Goal: Information Seeking & Learning: Learn about a topic

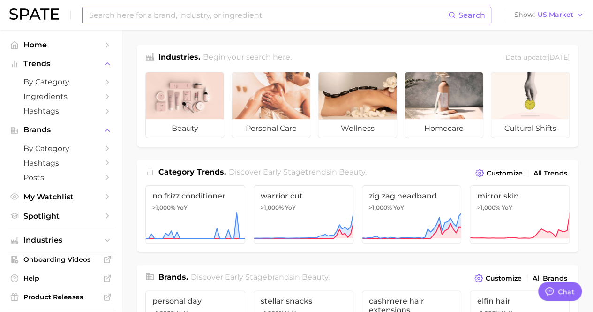
click at [233, 13] on input at bounding box center [268, 15] width 360 height 16
type input "soap and glory"
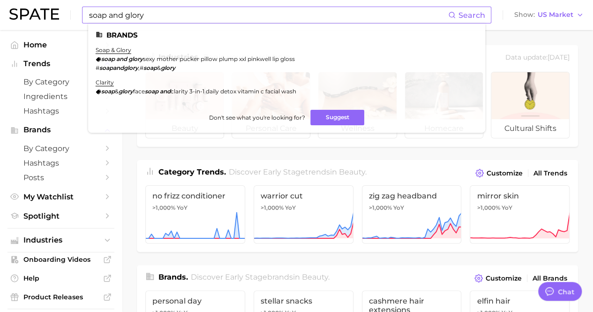
click at [120, 54] on li "soap & glory soap and glory sexy mother pucker pillow plump xxl pinkwell lip gl…" at bounding box center [195, 58] width 199 height 25
click at [115, 52] on link "soap & glory" at bounding box center [114, 49] width 36 height 7
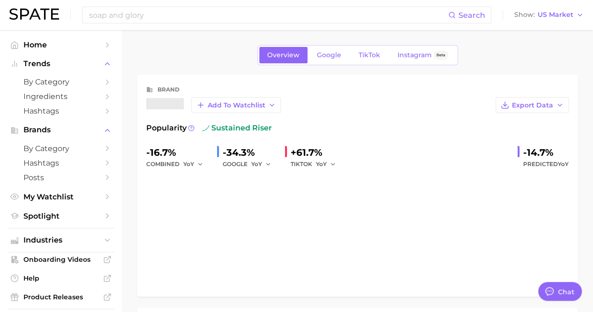
type textarea "x"
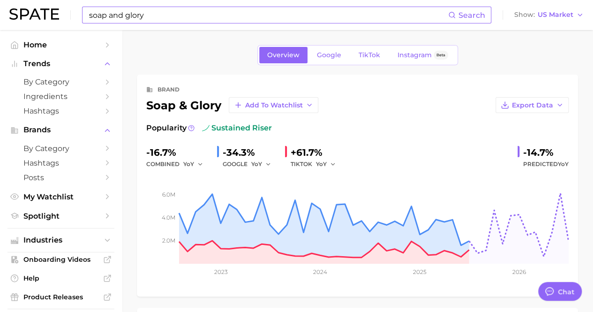
click at [141, 9] on input "soap and glory" at bounding box center [268, 15] width 360 height 16
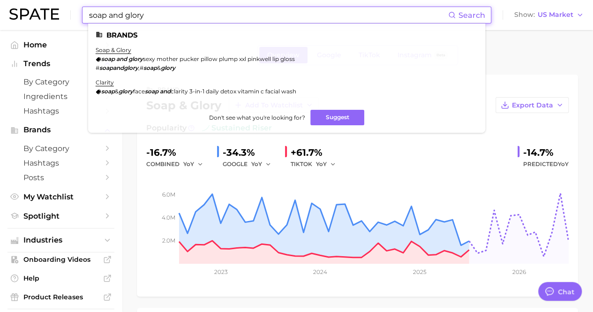
click at [153, 14] on input "soap and glory" at bounding box center [268, 15] width 360 height 16
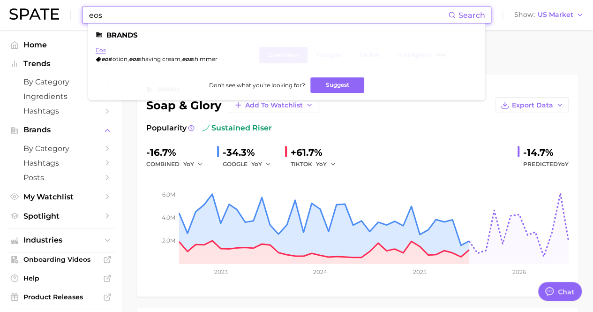
click at [101, 48] on link "eos" at bounding box center [101, 49] width 10 height 7
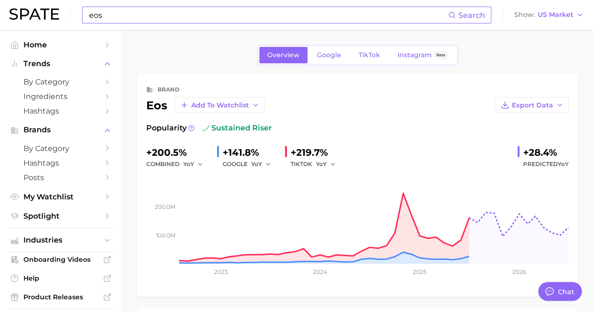
click at [112, 12] on input "eos" at bounding box center [268, 15] width 360 height 16
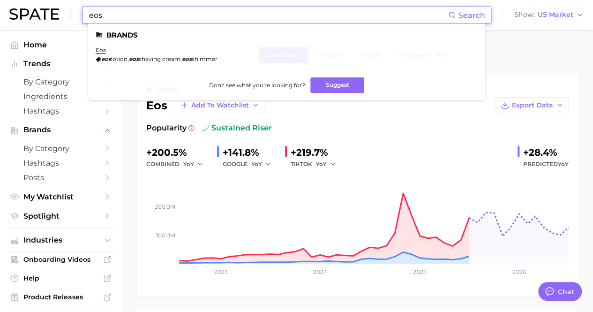
click at [112, 12] on input "eos" at bounding box center [268, 15] width 360 height 16
click at [100, 14] on input "eos" at bounding box center [268, 15] width 360 height 16
click at [99, 14] on input "eos" at bounding box center [268, 15] width 360 height 16
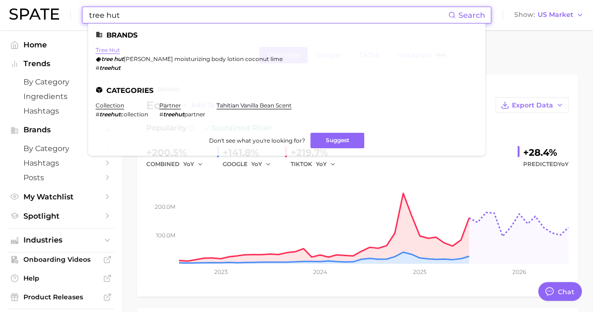
type input "tree hut"
click at [113, 51] on link "tree hut" at bounding box center [108, 49] width 24 height 7
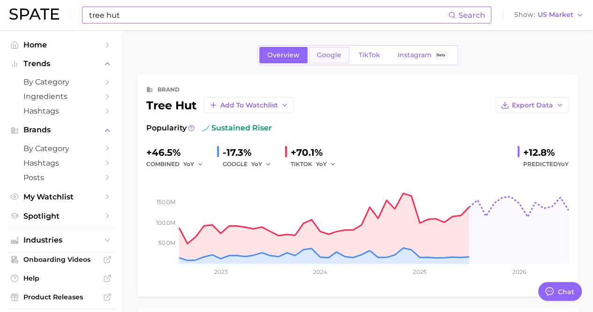
click at [334, 53] on span "Google" at bounding box center [329, 55] width 24 height 8
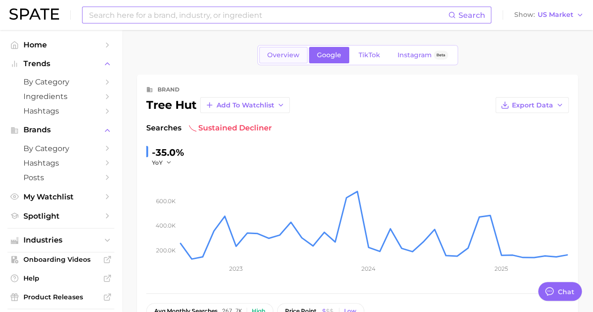
click at [281, 48] on link "Overview" at bounding box center [283, 55] width 48 height 16
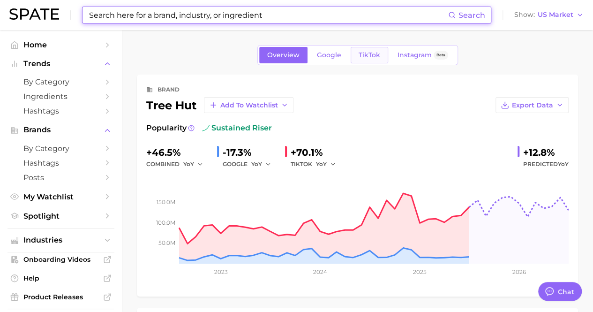
click at [364, 55] on span "TikTok" at bounding box center [369, 55] width 22 height 8
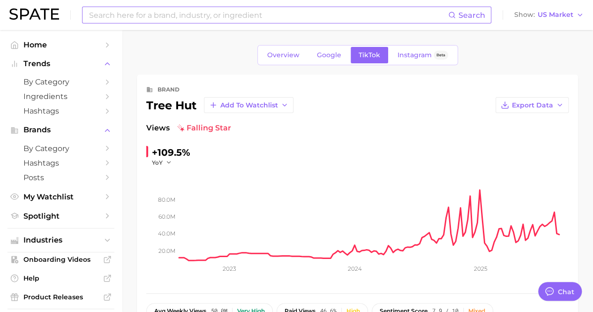
click at [143, 7] on input at bounding box center [268, 15] width 360 height 16
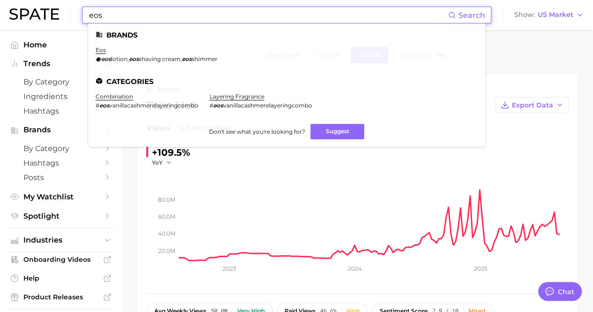
type input "eos"
click at [105, 51] on li "eos eos lotion , eos shaving cream , eos shimmer" at bounding box center [157, 54] width 122 height 16
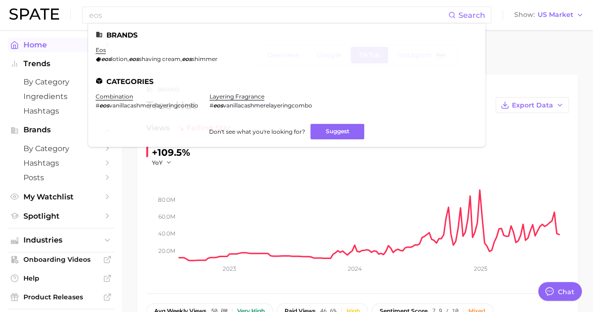
click at [98, 49] on link "eos" at bounding box center [101, 49] width 10 height 7
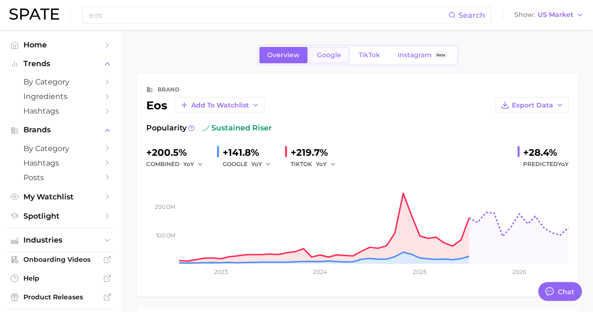
click at [334, 51] on span "Google" at bounding box center [329, 55] width 24 height 8
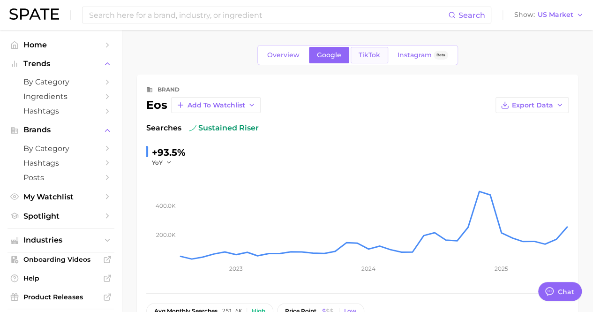
click at [362, 58] on span "TikTok" at bounding box center [369, 55] width 22 height 8
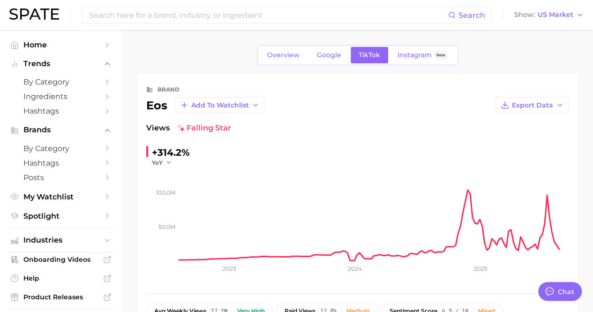
drag, startPoint x: 225, startPoint y: 27, endPoint x: 226, endPoint y: 22, distance: 5.7
click at [225, 26] on div "Search Show US Market" at bounding box center [296, 15] width 574 height 30
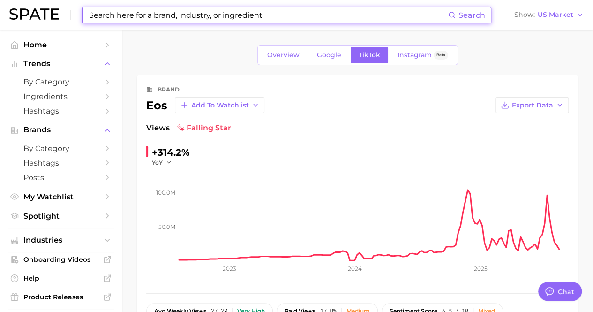
click at [227, 18] on input at bounding box center [268, 15] width 360 height 16
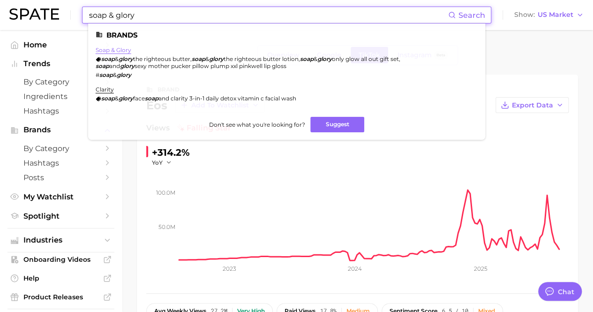
type input "soap & glory"
click at [104, 52] on link "soap & glory" at bounding box center [114, 49] width 36 height 7
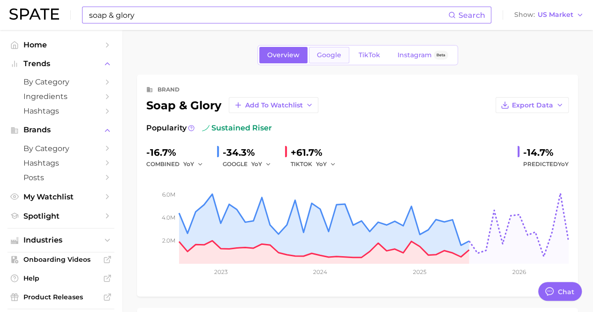
click at [323, 53] on span "Google" at bounding box center [329, 55] width 24 height 8
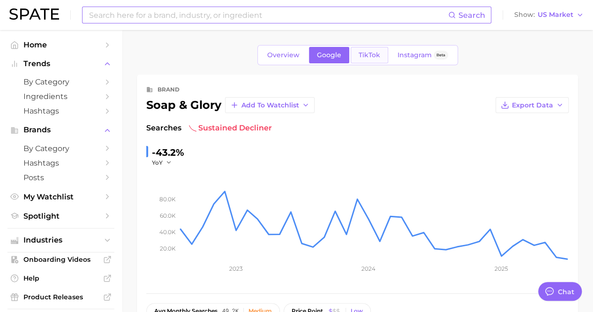
click at [371, 53] on span "TikTok" at bounding box center [369, 55] width 22 height 8
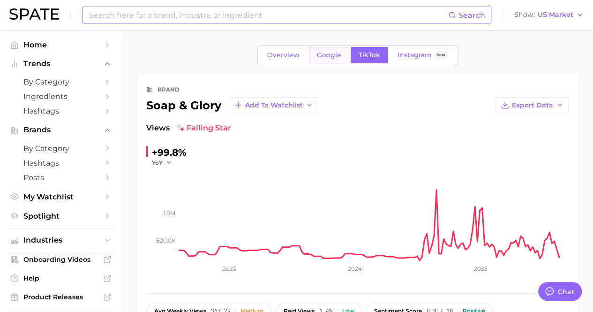
click at [341, 53] on link "Google" at bounding box center [329, 55] width 40 height 16
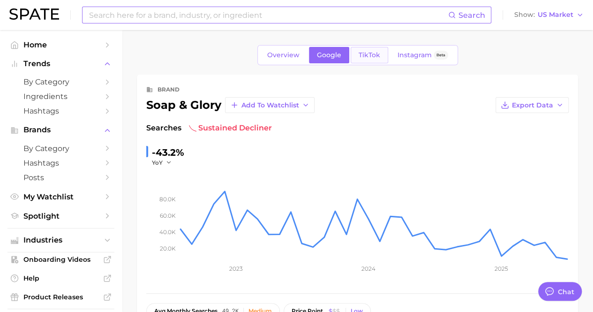
click at [379, 59] on link "TikTok" at bounding box center [368, 55] width 37 height 16
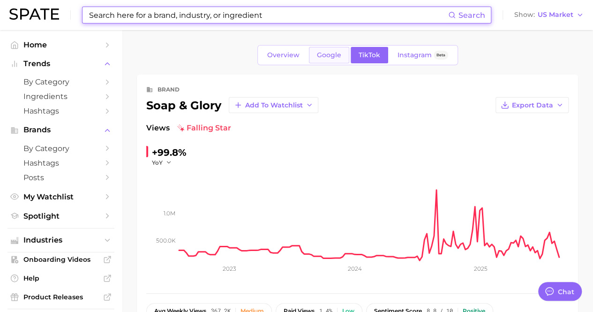
click at [339, 59] on link "Google" at bounding box center [329, 55] width 40 height 16
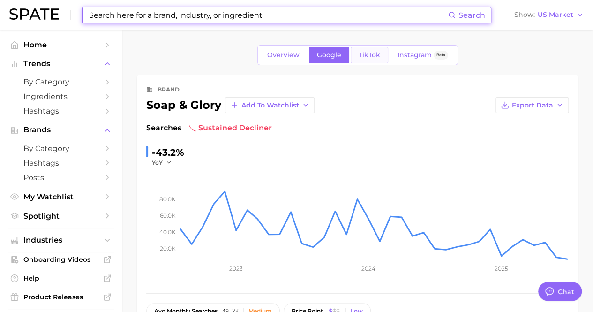
click at [367, 57] on span "TikTok" at bounding box center [369, 55] width 22 height 8
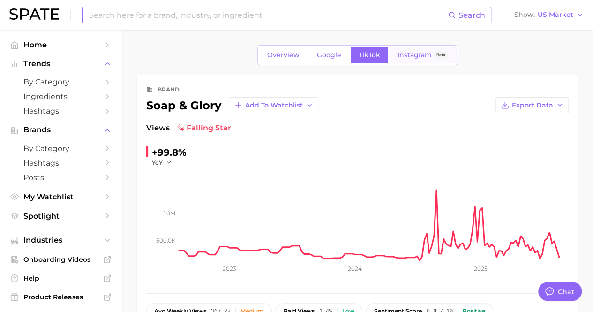
click at [420, 59] on span "Instagram" at bounding box center [414, 55] width 34 height 8
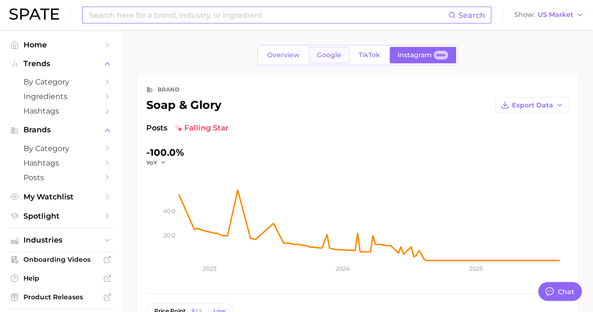
click at [341, 58] on link "Google" at bounding box center [329, 55] width 40 height 16
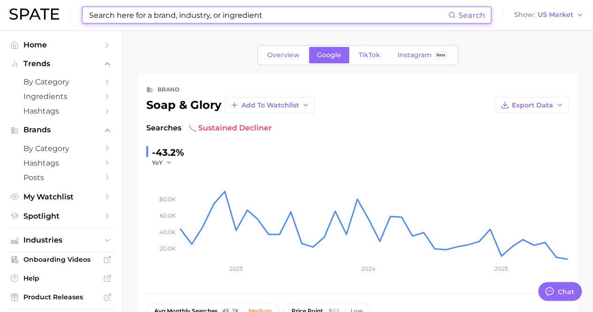
click at [369, 63] on div "Overview Google TikTok Instagram Beta" at bounding box center [357, 55] width 201 height 20
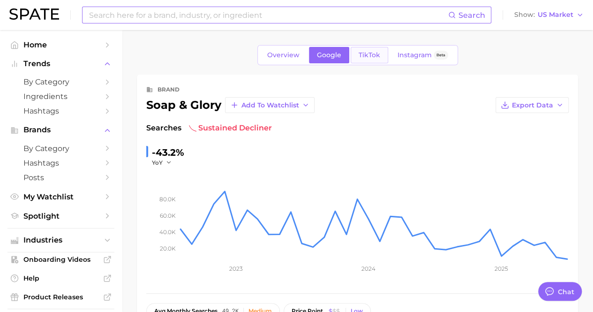
click at [367, 59] on span "TikTok" at bounding box center [369, 55] width 22 height 8
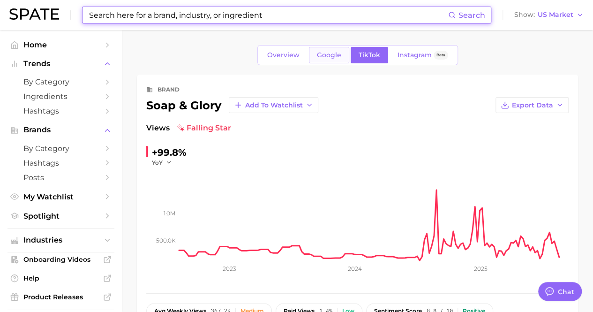
click at [312, 56] on link "Google" at bounding box center [329, 55] width 40 height 16
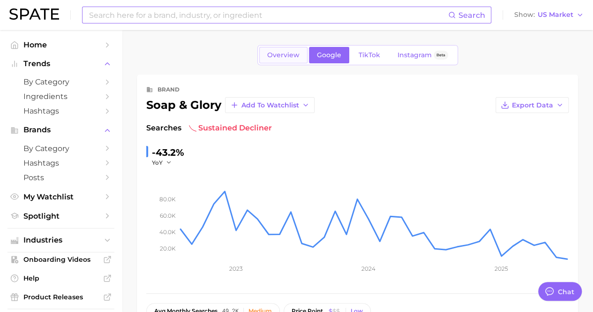
click at [277, 56] on span "Overview" at bounding box center [283, 55] width 32 height 8
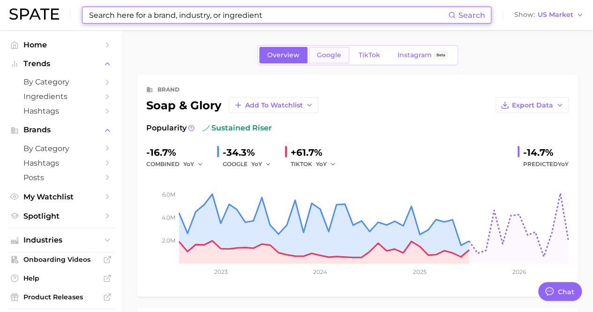
click at [322, 59] on link "Google" at bounding box center [329, 55] width 40 height 16
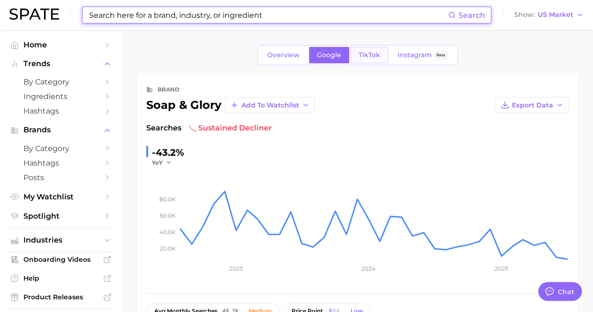
click at [379, 61] on link "TikTok" at bounding box center [368, 55] width 37 height 16
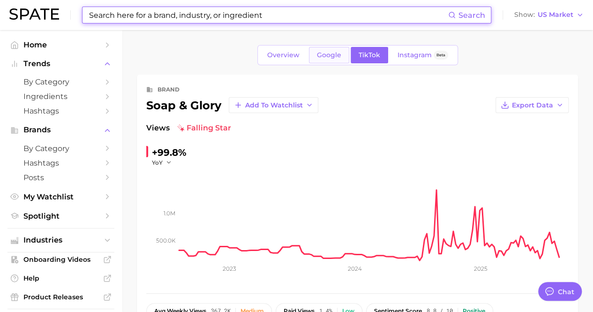
click at [331, 55] on span "Google" at bounding box center [329, 55] width 24 height 8
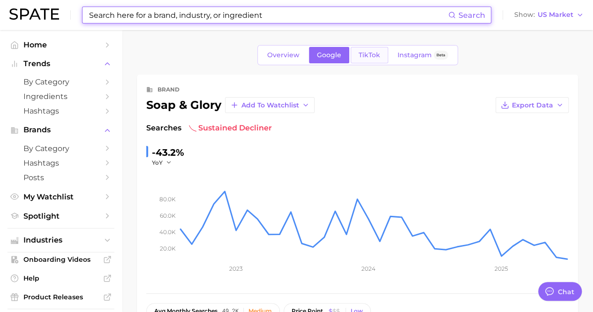
click at [370, 54] on span "TikTok" at bounding box center [369, 55] width 22 height 8
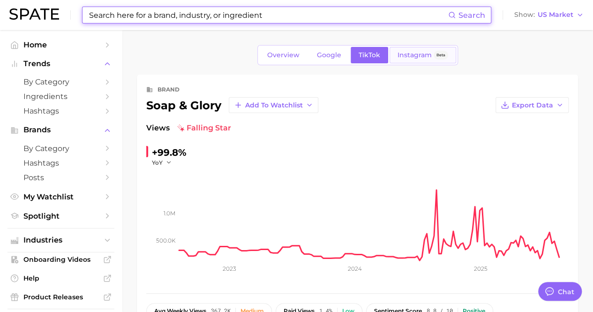
click at [398, 56] on span "Instagram" at bounding box center [414, 55] width 34 height 8
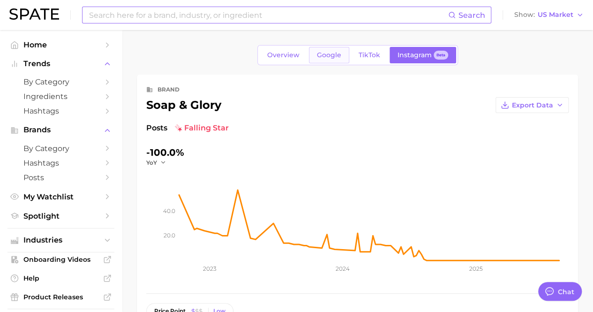
click at [325, 59] on link "Google" at bounding box center [329, 55] width 40 height 16
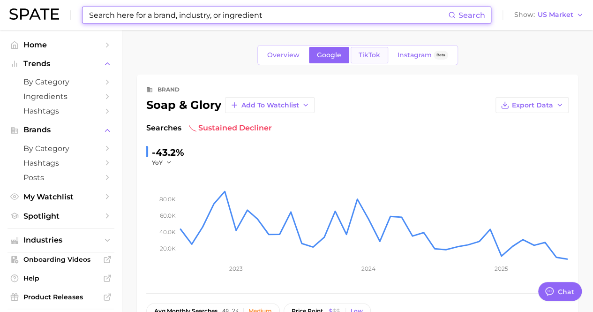
click at [364, 58] on span "TikTok" at bounding box center [369, 55] width 22 height 8
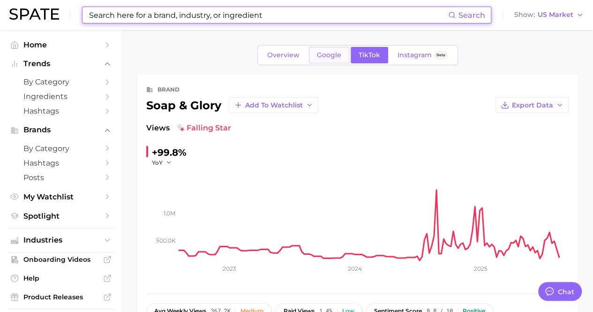
click at [331, 56] on span "Google" at bounding box center [329, 55] width 24 height 8
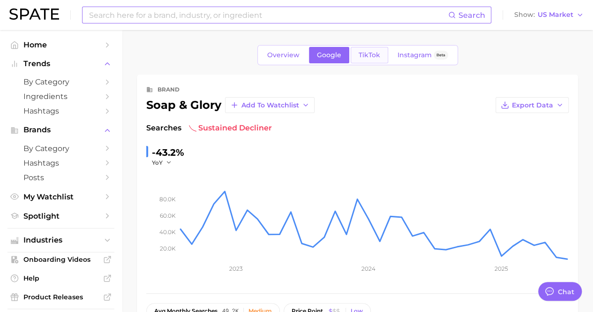
click at [365, 52] on span "TikTok" at bounding box center [369, 55] width 22 height 8
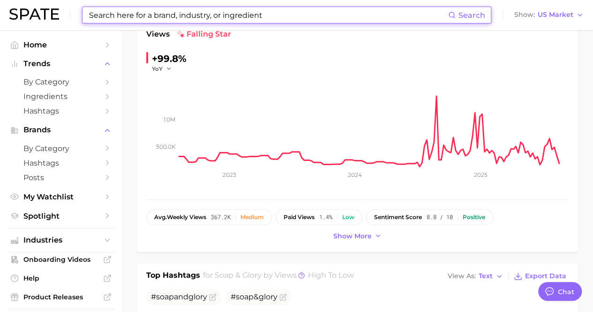
drag, startPoint x: 168, startPoint y: 65, endPoint x: 166, endPoint y: 57, distance: 8.6
click at [166, 60] on div "+99.8% YoY" at bounding box center [166, 62] width 40 height 22
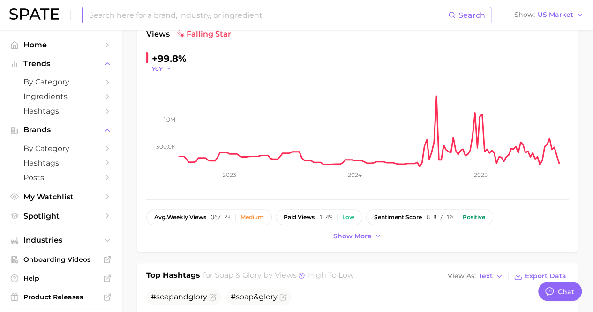
click at [168, 66] on icon "button" at bounding box center [168, 68] width 7 height 7
drag, startPoint x: 129, startPoint y: 177, endPoint x: 244, endPoint y: 119, distance: 128.0
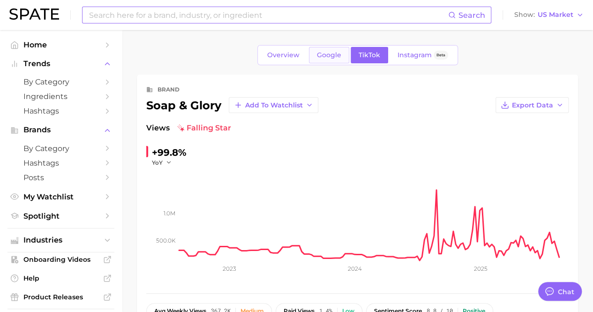
click at [313, 56] on link "Google" at bounding box center [329, 55] width 40 height 16
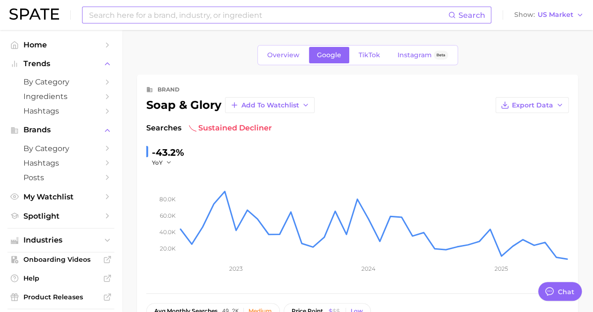
click at [131, 15] on input at bounding box center [268, 15] width 360 height 16
click at [106, 14] on input "eos" at bounding box center [268, 15] width 360 height 16
click at [112, 18] on input "eos" at bounding box center [268, 15] width 360 height 16
click at [105, 16] on input "eos" at bounding box center [268, 15] width 360 height 16
click at [104, 15] on input "eos" at bounding box center [268, 15] width 360 height 16
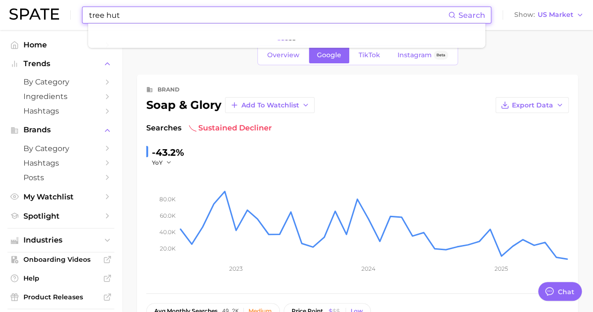
type input "tree hut"
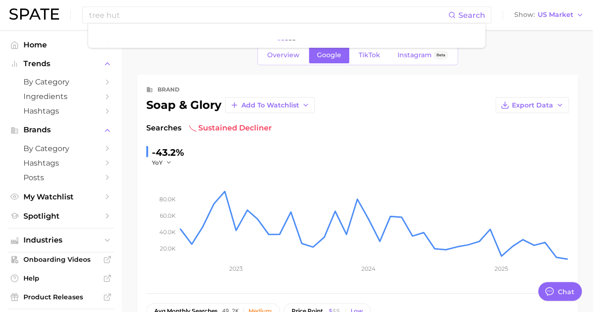
click at [508, 63] on div "Overview Google TikTok Instagram Beta" at bounding box center [357, 55] width 441 height 20
click at [32, 10] on img at bounding box center [34, 13] width 50 height 11
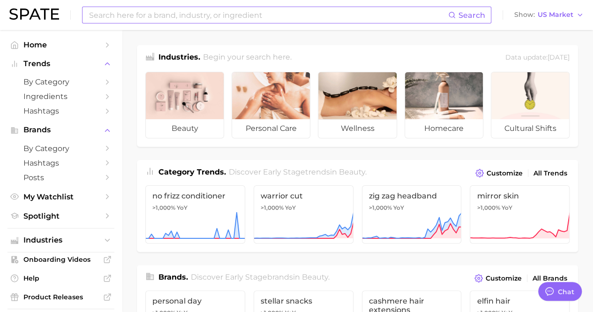
click at [152, 16] on input at bounding box center [268, 15] width 360 height 16
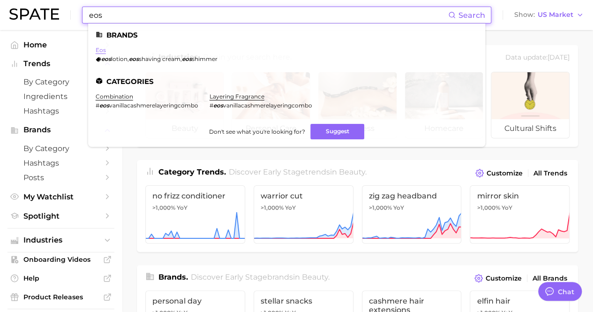
type input "eos"
click at [104, 49] on link "eos" at bounding box center [101, 49] width 10 height 7
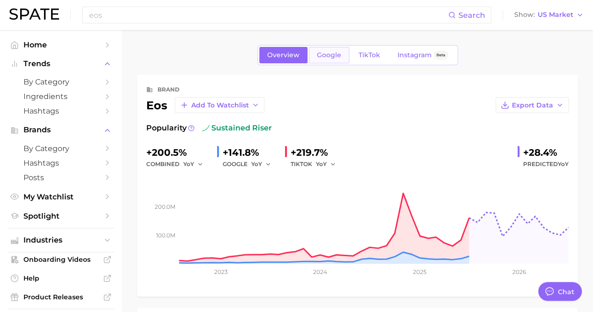
click at [323, 53] on span "Google" at bounding box center [329, 55] width 24 height 8
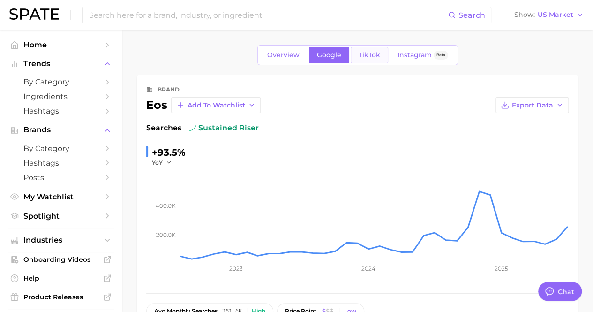
click at [361, 57] on span "TikTok" at bounding box center [369, 55] width 22 height 8
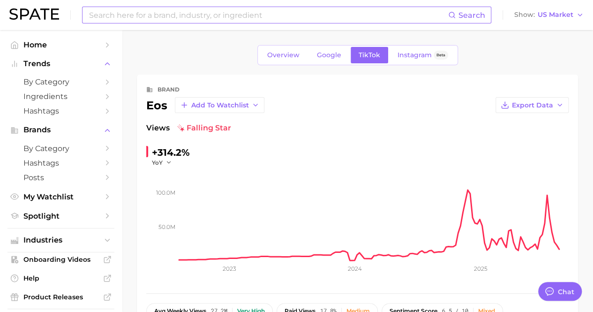
click at [177, 10] on input at bounding box center [268, 15] width 360 height 16
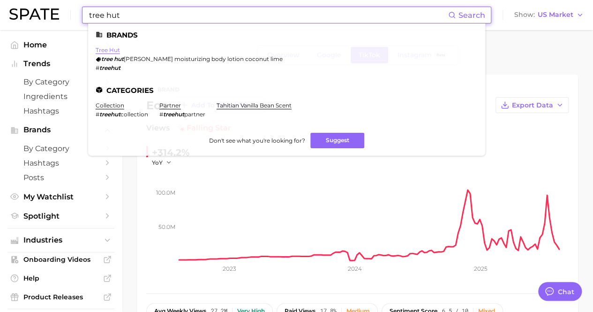
type input "tree hut"
click at [102, 49] on link "tree hut" at bounding box center [108, 49] width 24 height 7
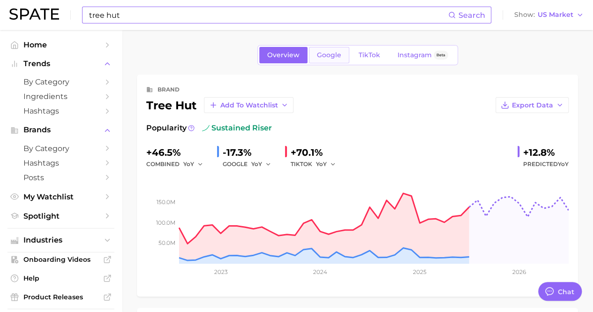
click at [314, 59] on link "Google" at bounding box center [329, 55] width 40 height 16
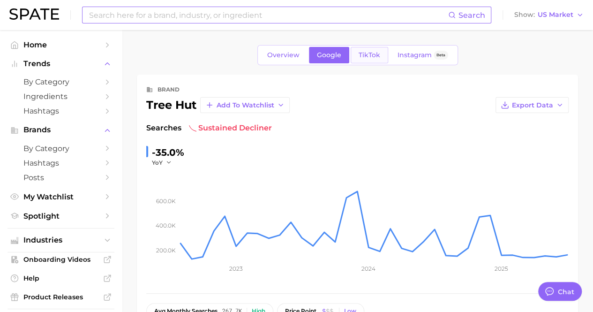
click at [374, 50] on link "TikTok" at bounding box center [368, 55] width 37 height 16
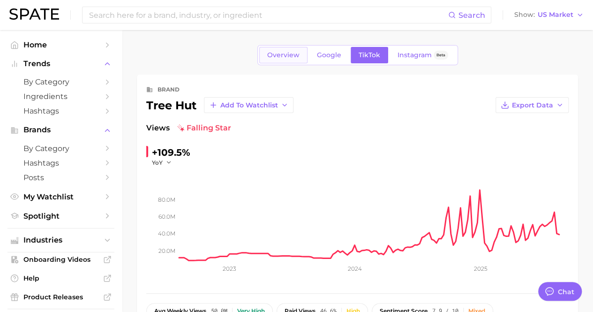
click at [279, 53] on span "Overview" at bounding box center [283, 55] width 32 height 8
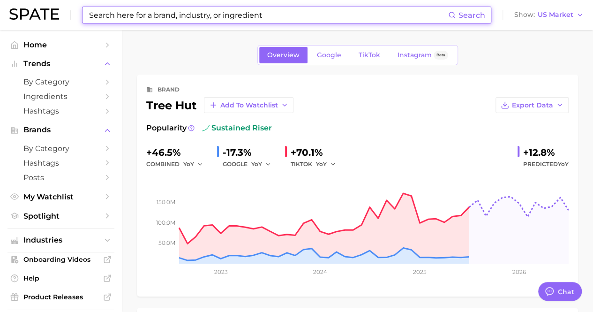
click at [220, 15] on input at bounding box center [268, 15] width 360 height 16
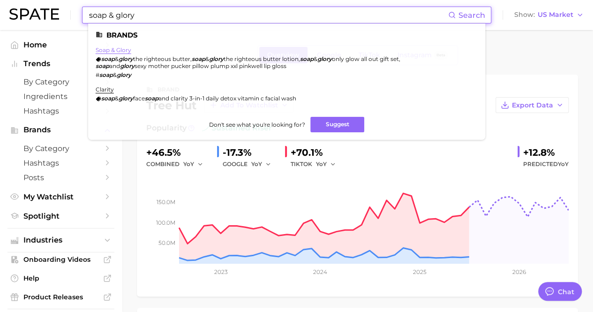
type input "soap & glory"
click at [117, 49] on link "soap & glory" at bounding box center [114, 49] width 36 height 7
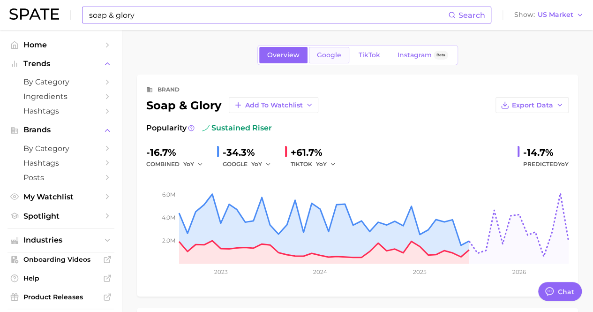
click at [335, 60] on link "Google" at bounding box center [329, 55] width 40 height 16
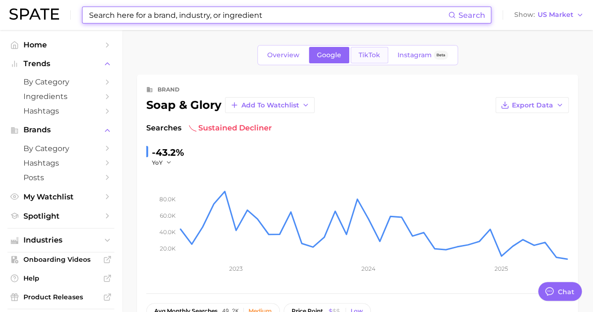
click at [358, 56] on span "TikTok" at bounding box center [369, 55] width 22 height 8
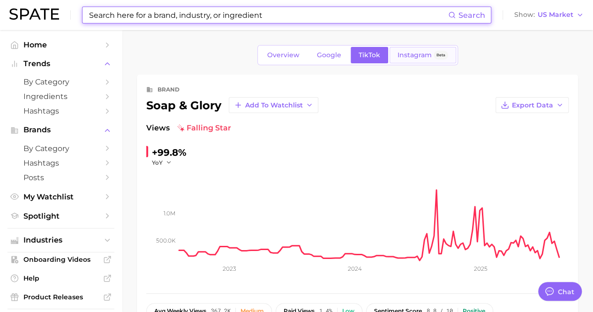
click at [400, 53] on span "Instagram" at bounding box center [414, 55] width 34 height 8
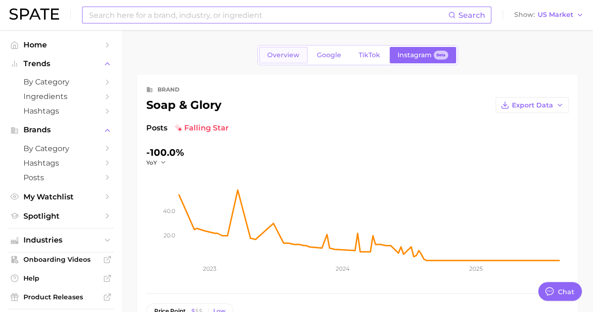
click at [297, 57] on span "Overview" at bounding box center [283, 55] width 32 height 8
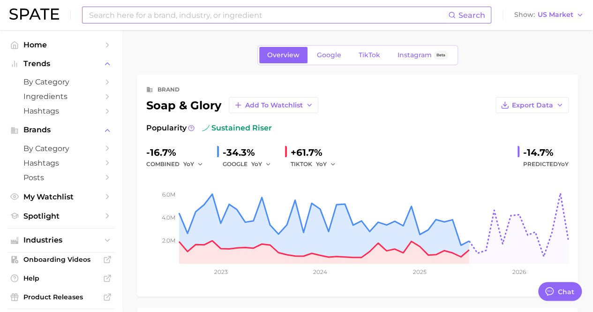
click at [324, 56] on span "Google" at bounding box center [329, 55] width 24 height 8
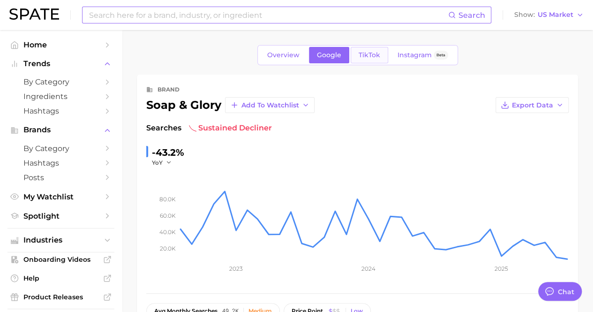
click at [377, 59] on link "TikTok" at bounding box center [368, 55] width 37 height 16
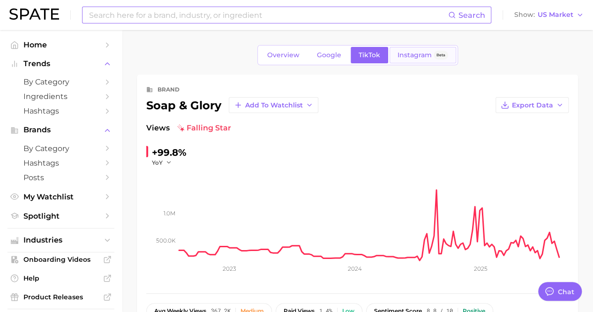
click at [422, 61] on link "Instagram Beta" at bounding box center [422, 55] width 67 height 16
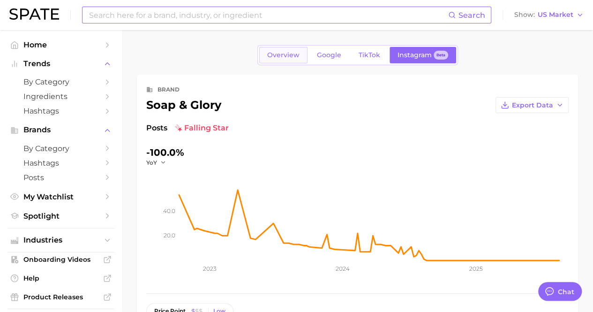
click at [284, 52] on span "Overview" at bounding box center [283, 55] width 32 height 8
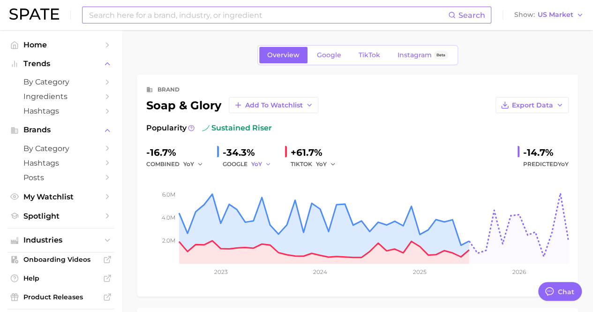
click at [262, 161] on button "YoY" at bounding box center [261, 163] width 20 height 11
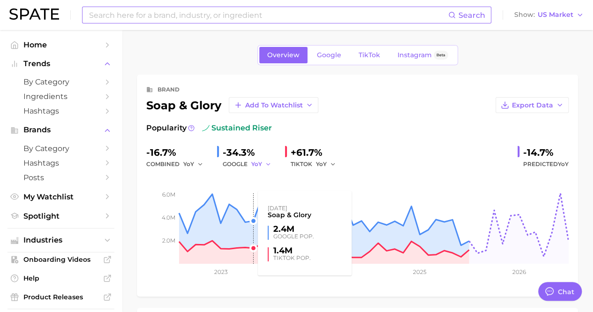
click at [251, 162] on span "YoY" at bounding box center [256, 164] width 11 height 8
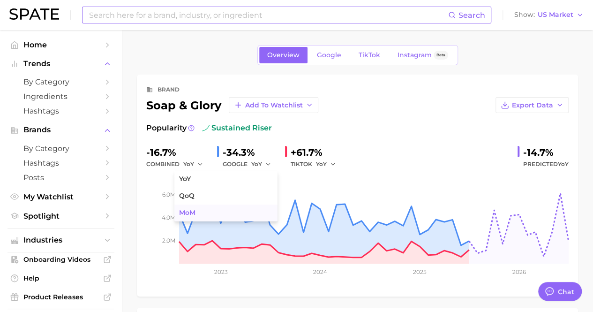
click at [207, 209] on button "MoM" at bounding box center [225, 212] width 103 height 17
click at [315, 163] on div "TIKTOK YoY" at bounding box center [316, 163] width 52 height 11
click at [325, 164] on span "YoY" at bounding box center [321, 164] width 11 height 8
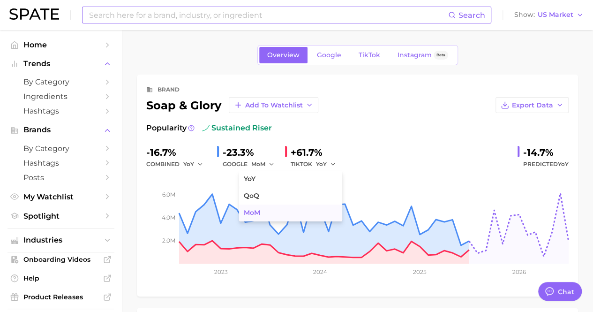
click at [285, 208] on button "MoM" at bounding box center [290, 212] width 103 height 17
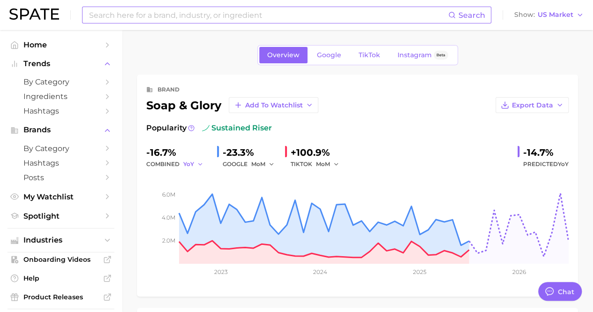
drag, startPoint x: 188, startPoint y: 162, endPoint x: 197, endPoint y: 162, distance: 8.9
click at [188, 162] on span "YoY" at bounding box center [188, 164] width 11 height 8
click at [181, 162] on div "combined YoY" at bounding box center [177, 163] width 63 height 11
click at [211, 167] on div "-16.7% combined YoY -23.3% GOOGLE MoM +100.9% TIKTOK MoM -14.7% Predicted YoY" at bounding box center [357, 157] width 422 height 25
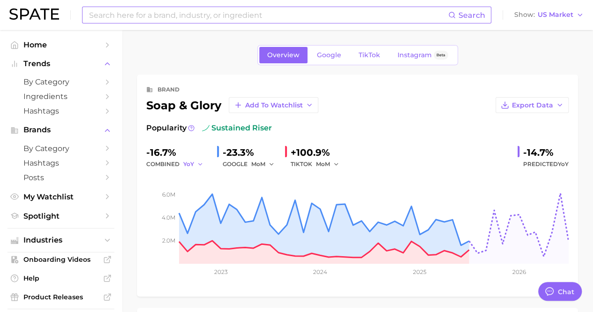
click at [197, 163] on icon "button" at bounding box center [200, 164] width 7 height 7
click at [135, 208] on button "MoM" at bounding box center [157, 212] width 103 height 17
click at [138, 143] on div "brand soap & glory Add to Watchlist Export Data Popularity sustained riser +23.…" at bounding box center [357, 185] width 441 height 222
click at [341, 50] on link "Google" at bounding box center [329, 55] width 40 height 16
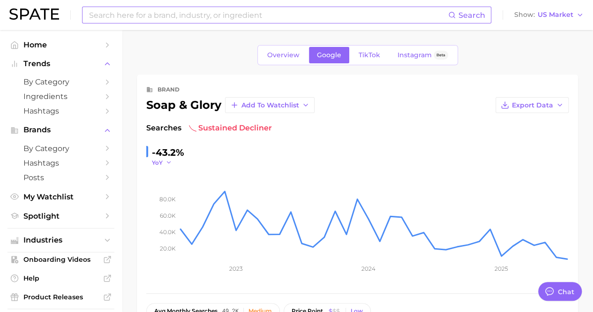
click at [164, 164] on button "YoY" at bounding box center [162, 162] width 20 height 8
click at [168, 164] on icon "button" at bounding box center [168, 162] width 7 height 7
click at [168, 162] on polyline "button" at bounding box center [168, 162] width 3 height 1
click at [377, 53] on span "TikTok" at bounding box center [369, 55] width 22 height 8
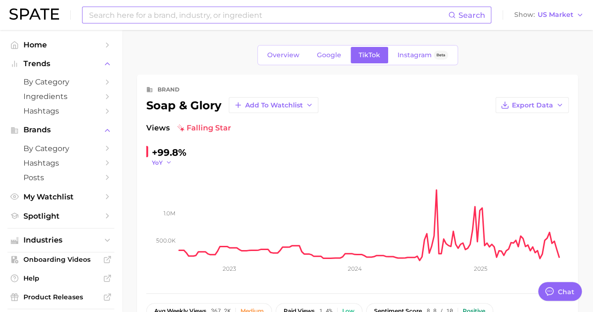
click at [158, 163] on span "YoY" at bounding box center [157, 162] width 11 height 8
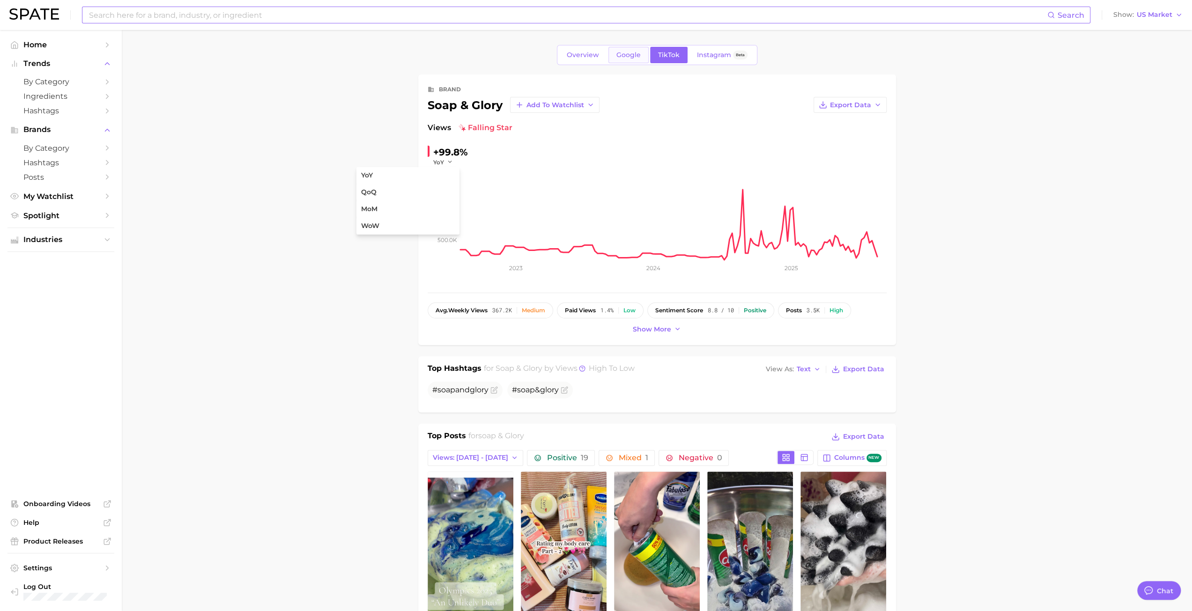
click at [599, 56] on span "Google" at bounding box center [629, 55] width 24 height 8
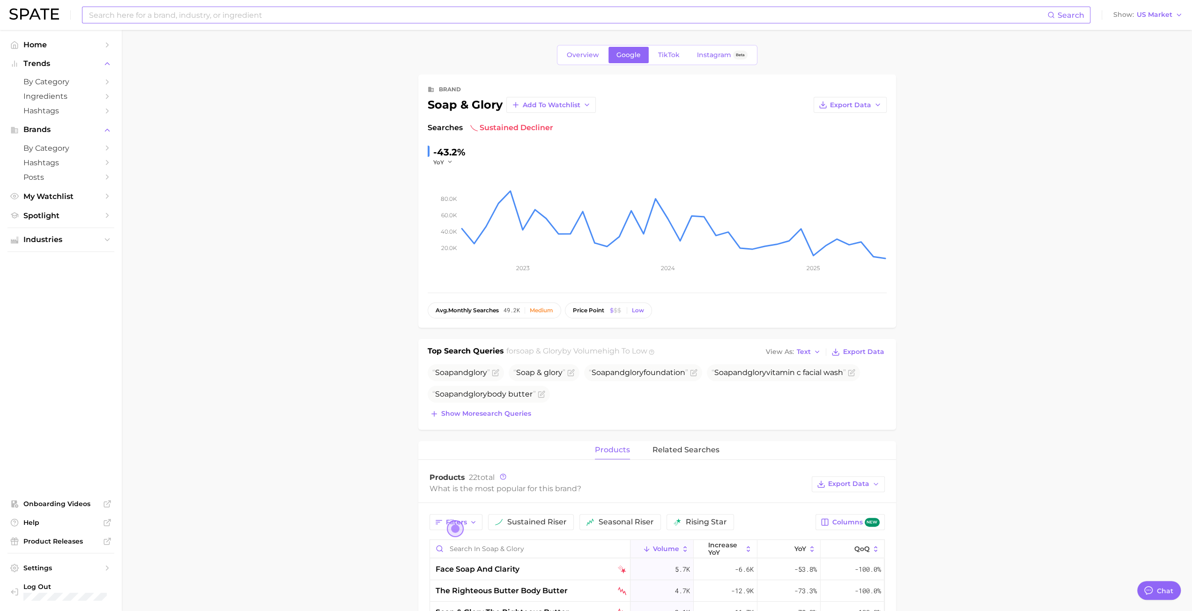
click at [449, 157] on div "-43.2%" at bounding box center [449, 152] width 32 height 15
click at [447, 160] on icon "button" at bounding box center [450, 162] width 7 height 7
click at [383, 196] on button "QoQ" at bounding box center [408, 192] width 103 height 17
click at [453, 162] on polyline "button" at bounding box center [452, 162] width 3 height 1
click at [386, 207] on button "MoM" at bounding box center [408, 209] width 103 height 17
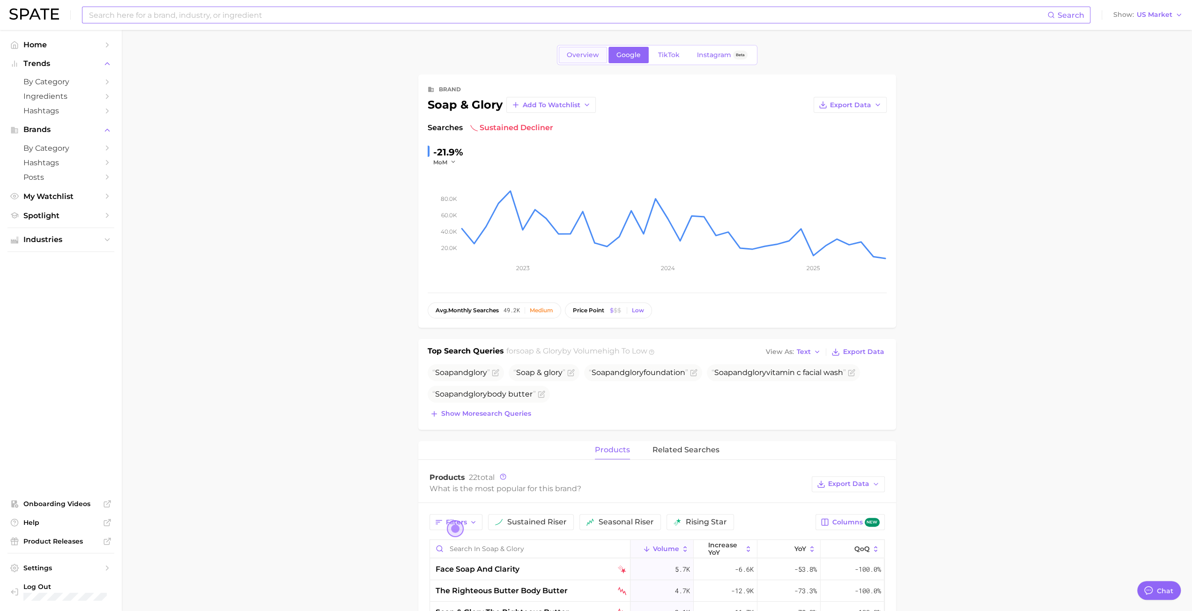
click at [585, 50] on link "Overview" at bounding box center [583, 55] width 48 height 16
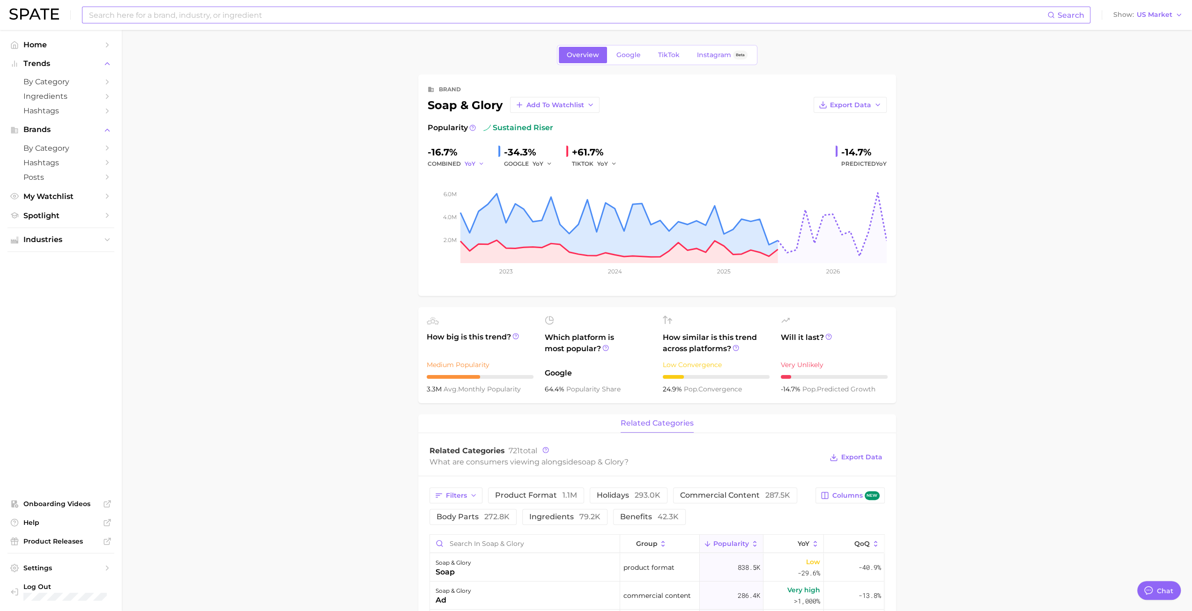
click at [466, 164] on span "YoY" at bounding box center [470, 164] width 11 height 8
click at [417, 208] on button "MoM" at bounding box center [439, 212] width 103 height 17
click at [529, 162] on div "GOOGLE YoY" at bounding box center [531, 163] width 55 height 11
click at [533, 162] on span "YoY" at bounding box center [538, 164] width 11 height 8
click at [489, 216] on button "MoM" at bounding box center [507, 212] width 103 height 17
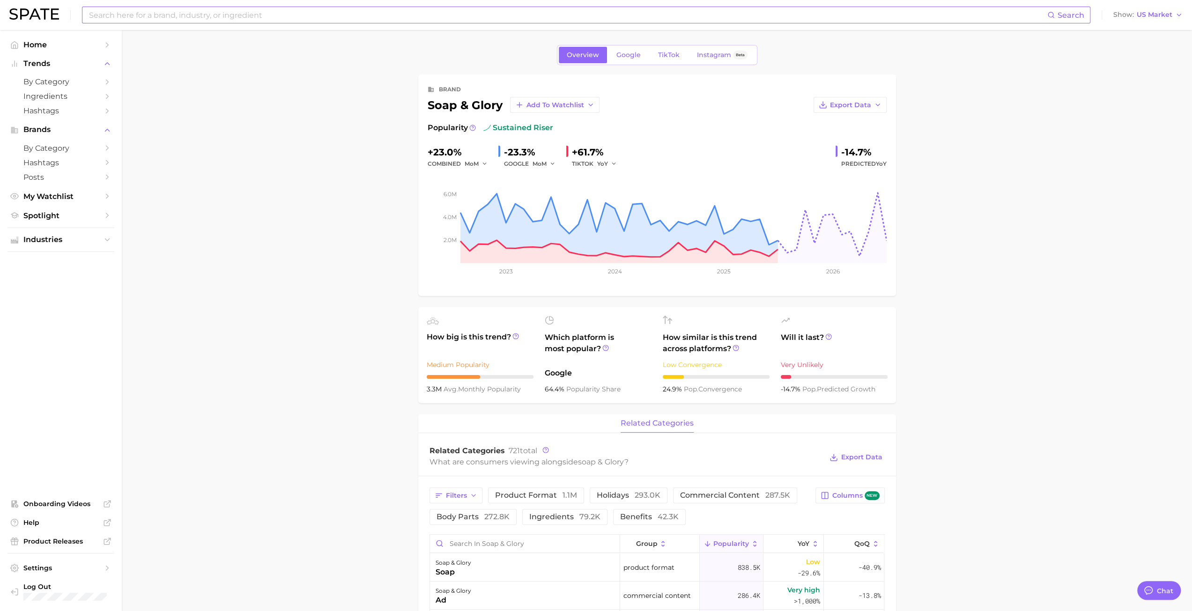
click at [587, 162] on div "TIKTOK YoY" at bounding box center [598, 163] width 52 height 11
click at [599, 164] on polyline "button" at bounding box center [613, 163] width 3 height 1
click at [570, 216] on button "MoM" at bounding box center [571, 212] width 103 height 17
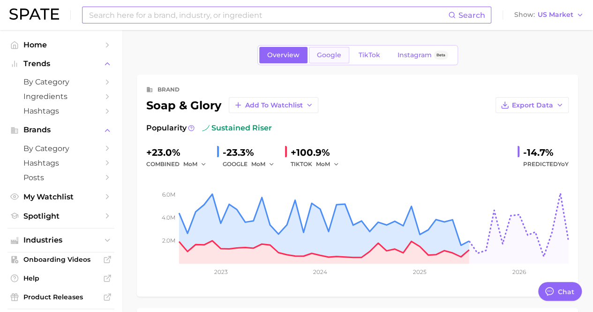
click at [328, 59] on link "Google" at bounding box center [329, 55] width 40 height 16
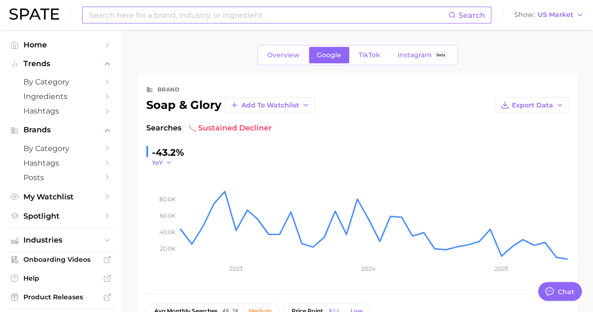
click at [163, 160] on button "YoY" at bounding box center [162, 162] width 20 height 8
click at [158, 162] on span "YoY" at bounding box center [157, 162] width 11 height 8
click at [161, 166] on icon "20.0k 40.0k 60.0k 80.0k 2023 2024 2025" at bounding box center [357, 224] width 422 height 117
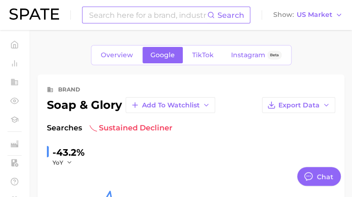
type textarea "x"
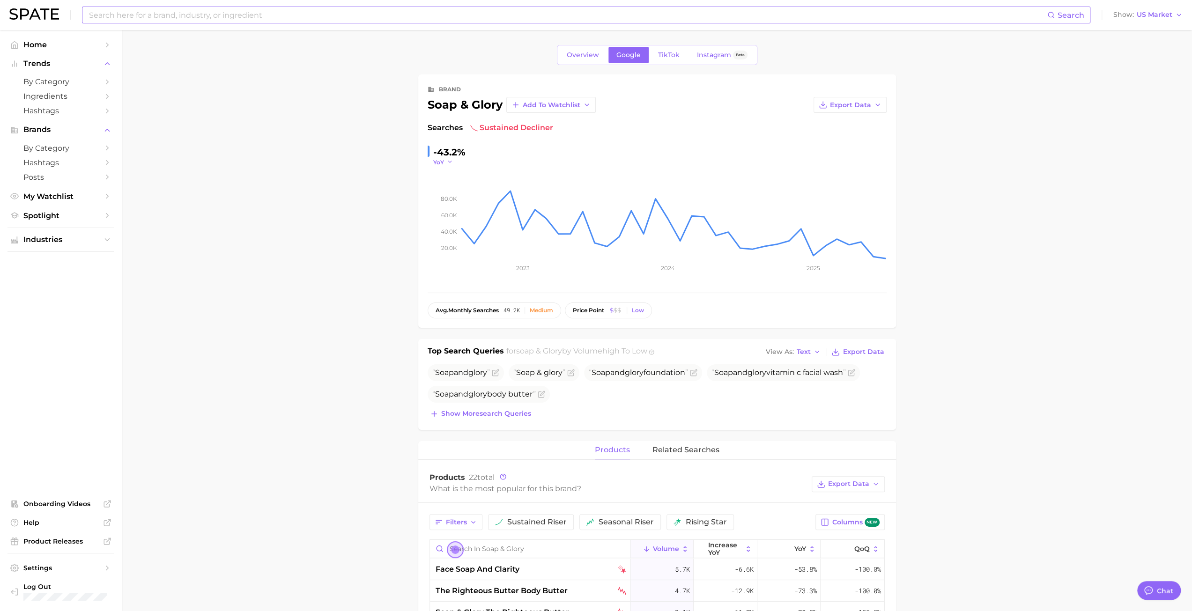
click at [447, 161] on icon "button" at bounding box center [450, 162] width 7 height 7
click at [402, 205] on button "MoM" at bounding box center [408, 209] width 103 height 17
click at [599, 56] on link "TikTok" at bounding box center [668, 55] width 37 height 16
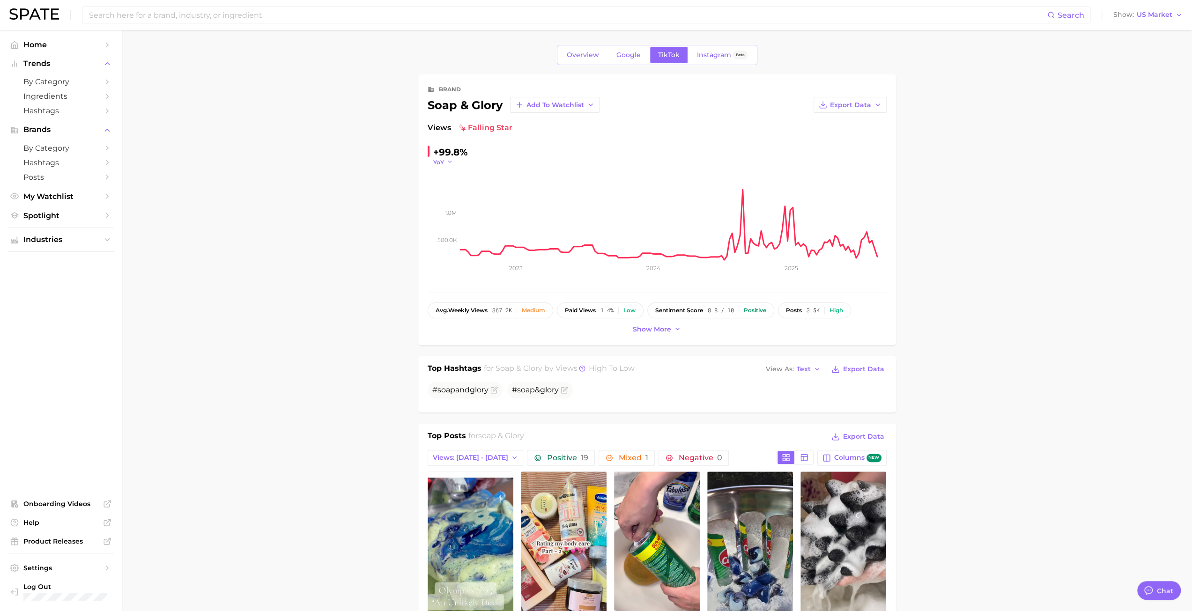
click at [449, 158] on button "YoY" at bounding box center [443, 162] width 20 height 8
click at [376, 207] on span "MoM" at bounding box center [369, 209] width 16 height 8
click at [599, 51] on link "Google" at bounding box center [629, 55] width 40 height 16
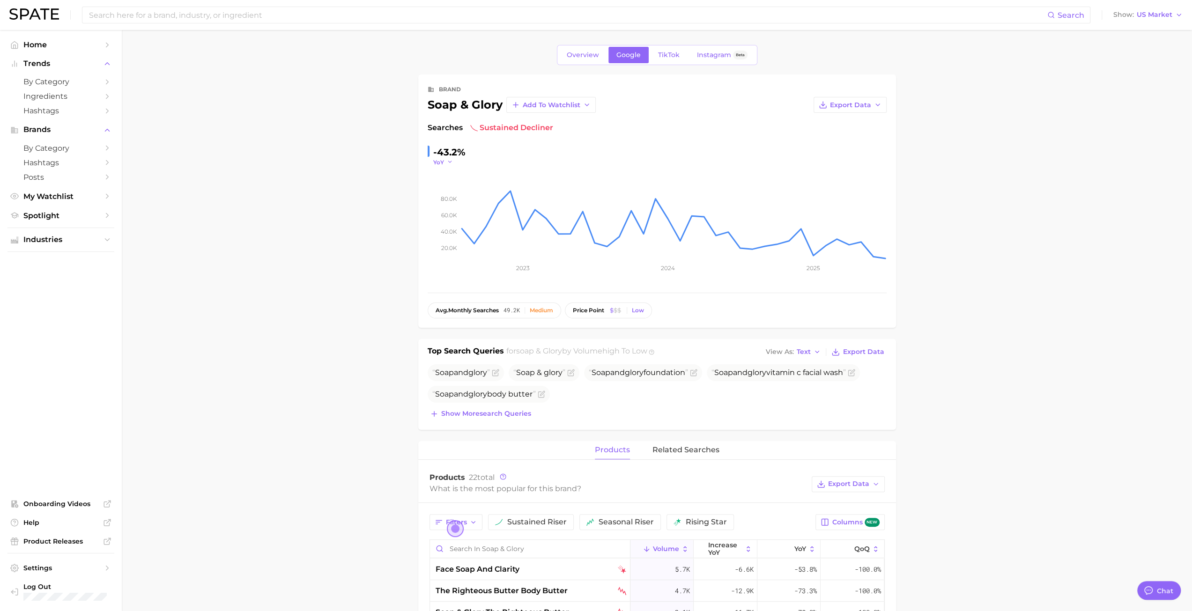
click at [441, 163] on span "YoY" at bounding box center [438, 162] width 11 height 8
click at [414, 212] on button "MoM" at bounding box center [408, 209] width 103 height 17
click at [587, 52] on span "Overview" at bounding box center [583, 55] width 32 height 8
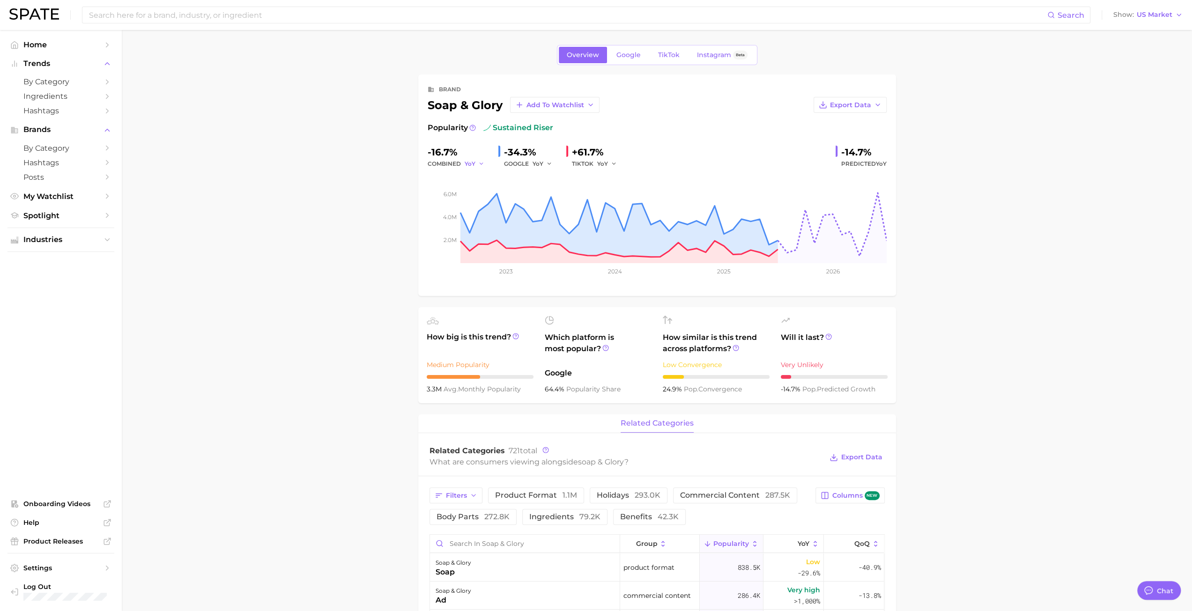
click at [473, 164] on span "YoY" at bounding box center [470, 164] width 11 height 8
click at [424, 208] on button "MoM" at bounding box center [439, 212] width 103 height 17
click at [599, 57] on span "Instagram" at bounding box center [714, 55] width 34 height 8
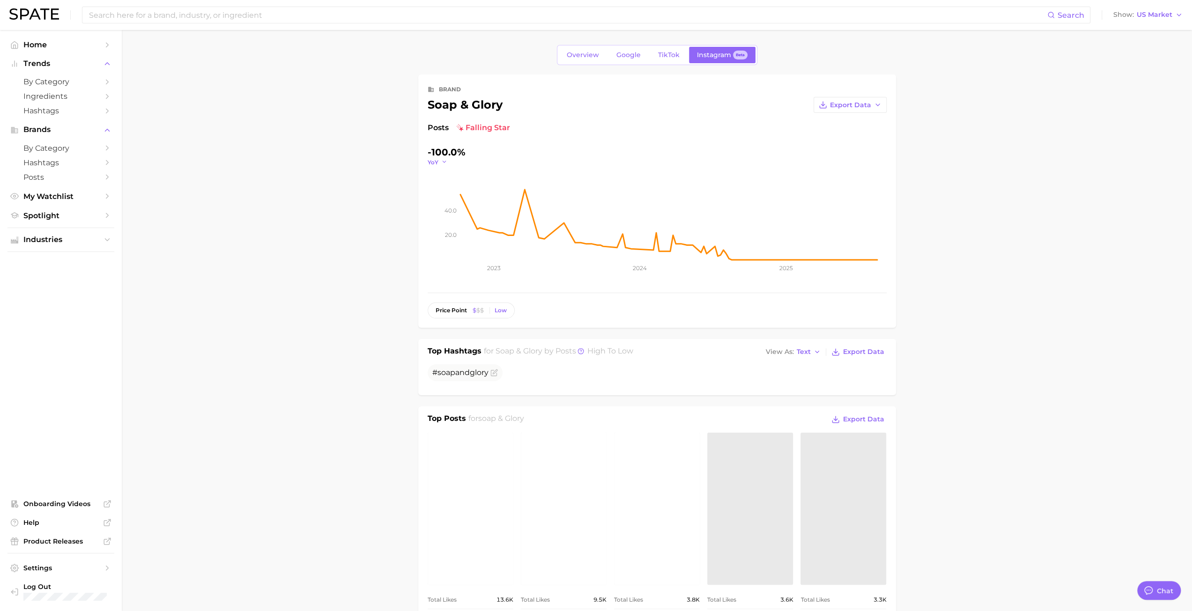
click at [436, 164] on span "YoY" at bounding box center [433, 162] width 11 height 8
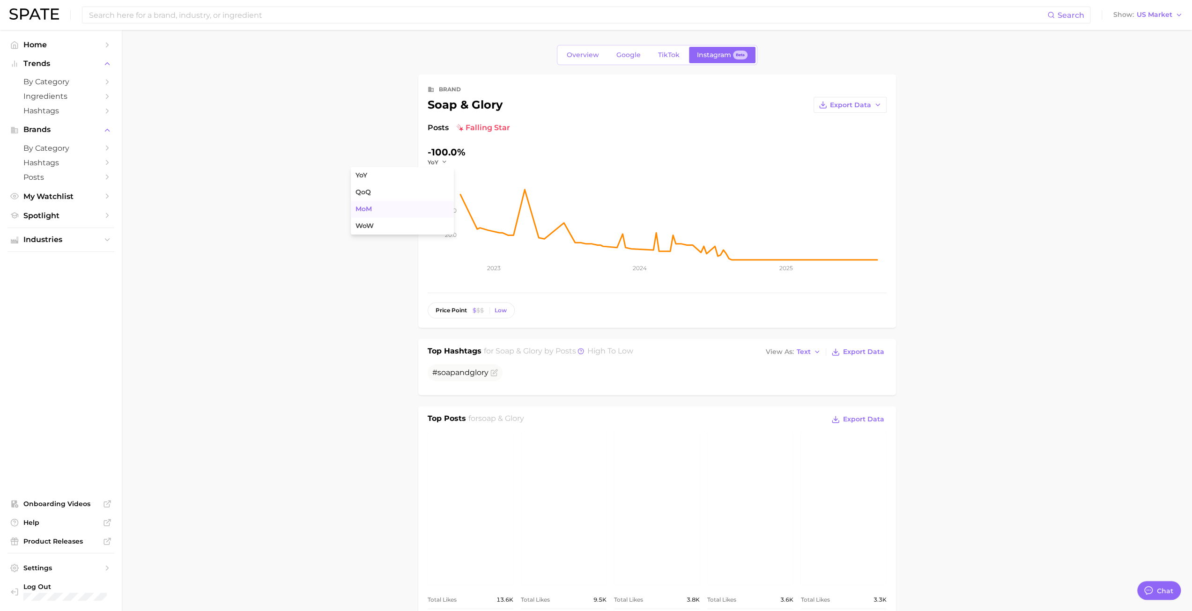
click at [389, 210] on button "MoM" at bounding box center [402, 209] width 103 height 17
click at [599, 55] on span "TikTok" at bounding box center [669, 55] width 22 height 8
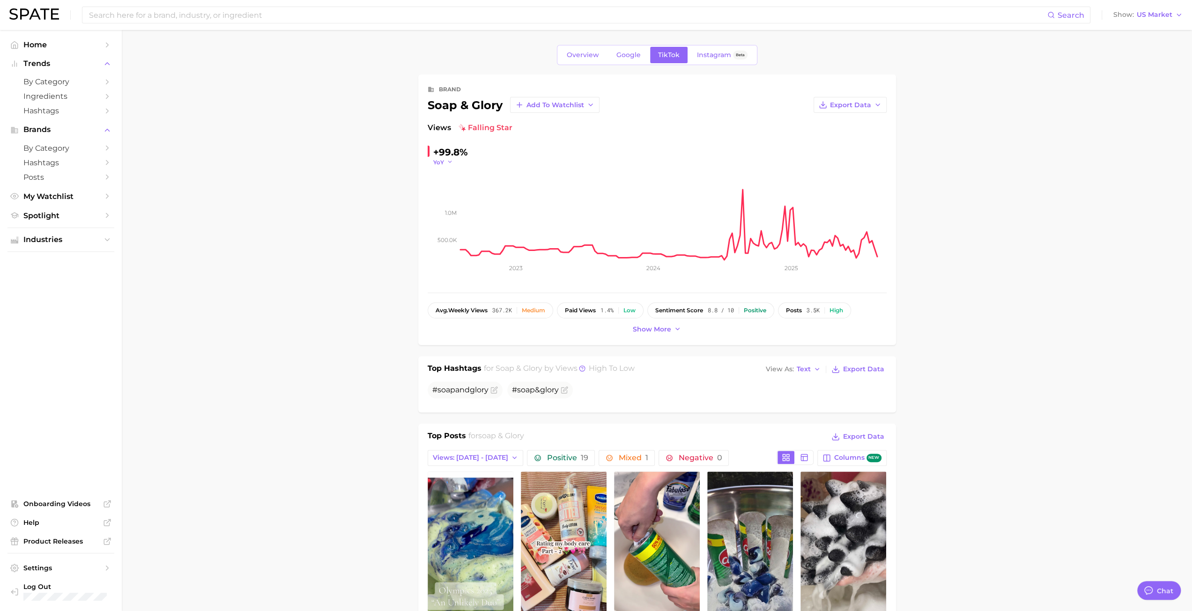
click at [449, 163] on icon "button" at bounding box center [450, 162] width 7 height 7
click at [393, 213] on button "MoM" at bounding box center [408, 209] width 103 height 17
click at [599, 60] on link "Google" at bounding box center [629, 55] width 40 height 16
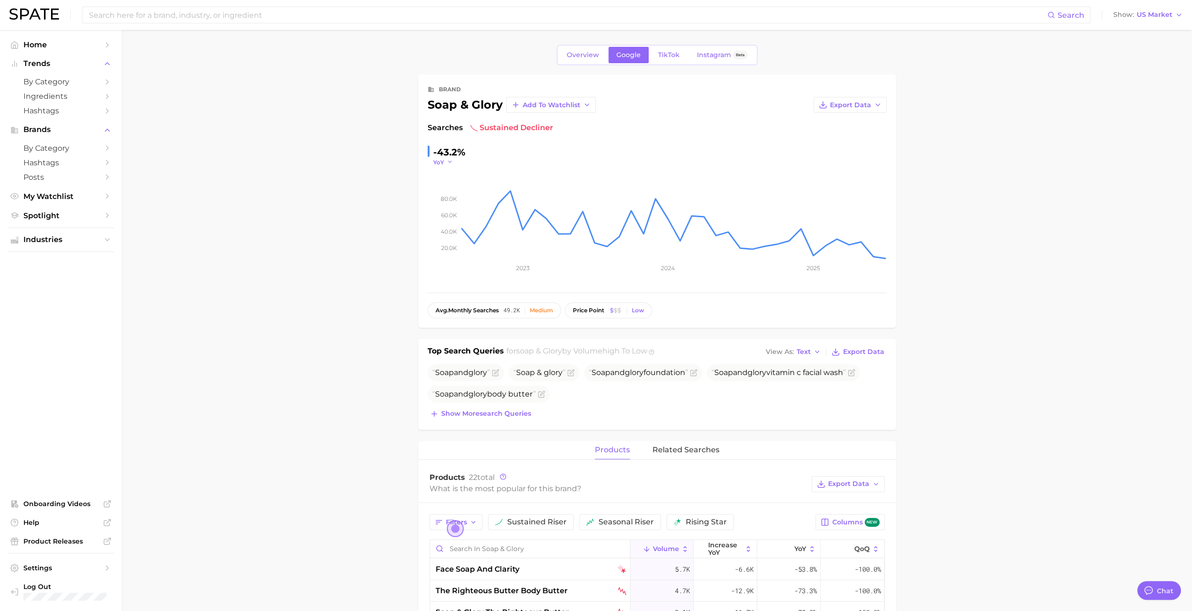
click at [441, 162] on span "YoY" at bounding box center [438, 162] width 11 height 8
click at [401, 206] on button "MoM" at bounding box center [408, 209] width 103 height 17
click at [599, 58] on span "TikTok" at bounding box center [669, 55] width 22 height 8
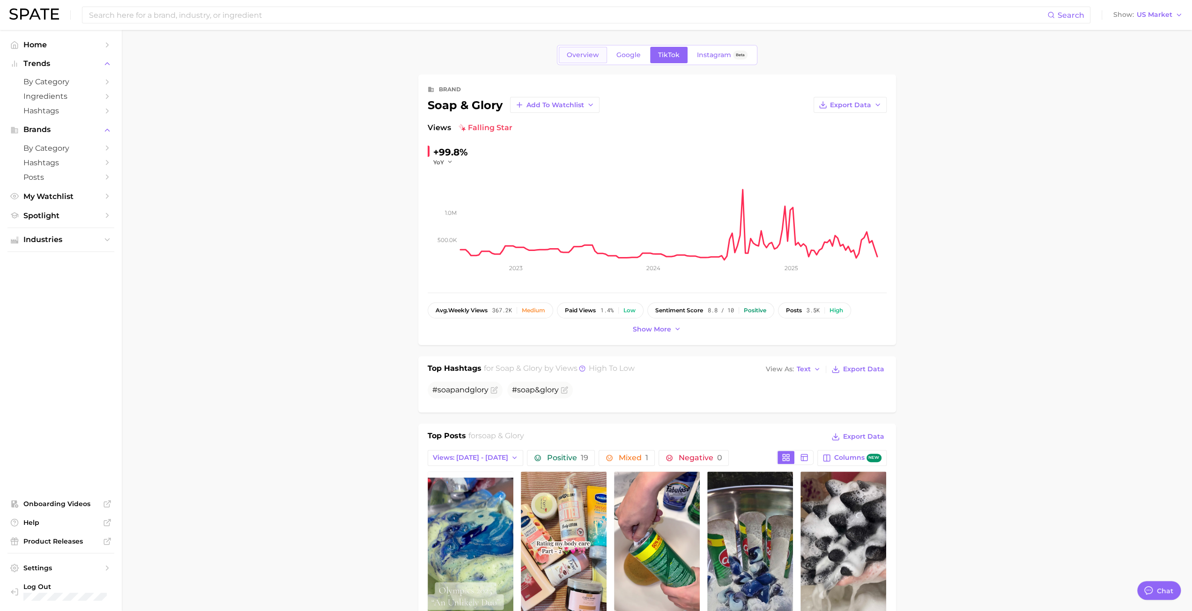
click at [587, 60] on link "Overview" at bounding box center [583, 55] width 48 height 16
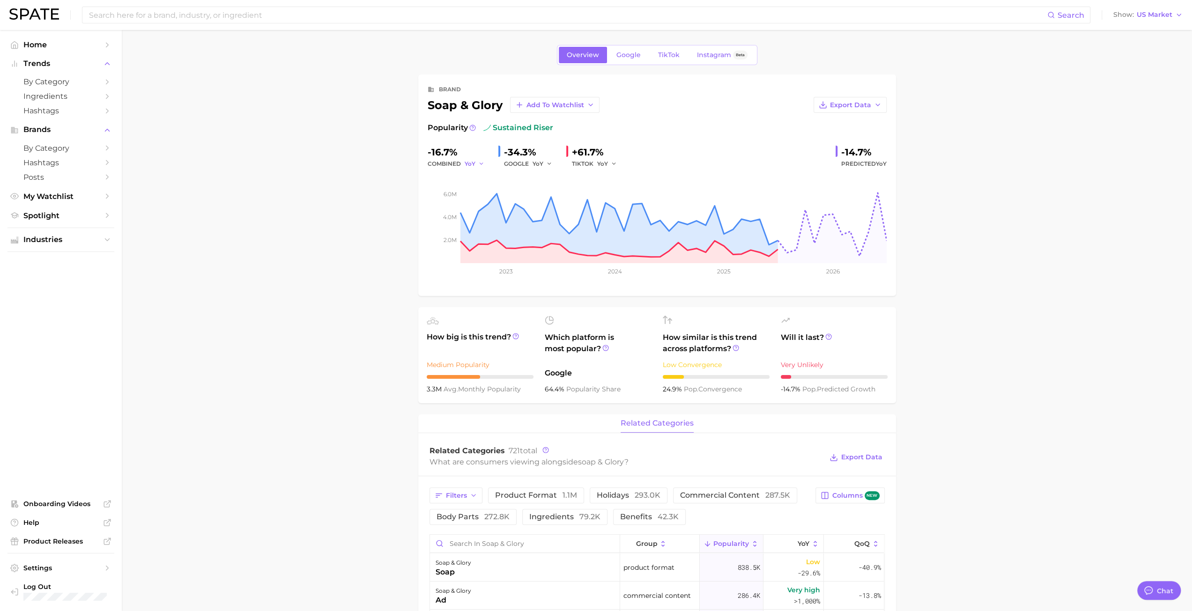
click at [466, 164] on span "YoY" at bounding box center [470, 164] width 11 height 8
click at [415, 206] on button "MoM" at bounding box center [439, 212] width 103 height 17
click at [393, 195] on main "Overview Google TikTok Instagram Beta brand soap & glory Add to Watchlist Expor…" at bounding box center [657, 617] width 1071 height 1174
click at [599, 59] on link "Google" at bounding box center [629, 55] width 40 height 16
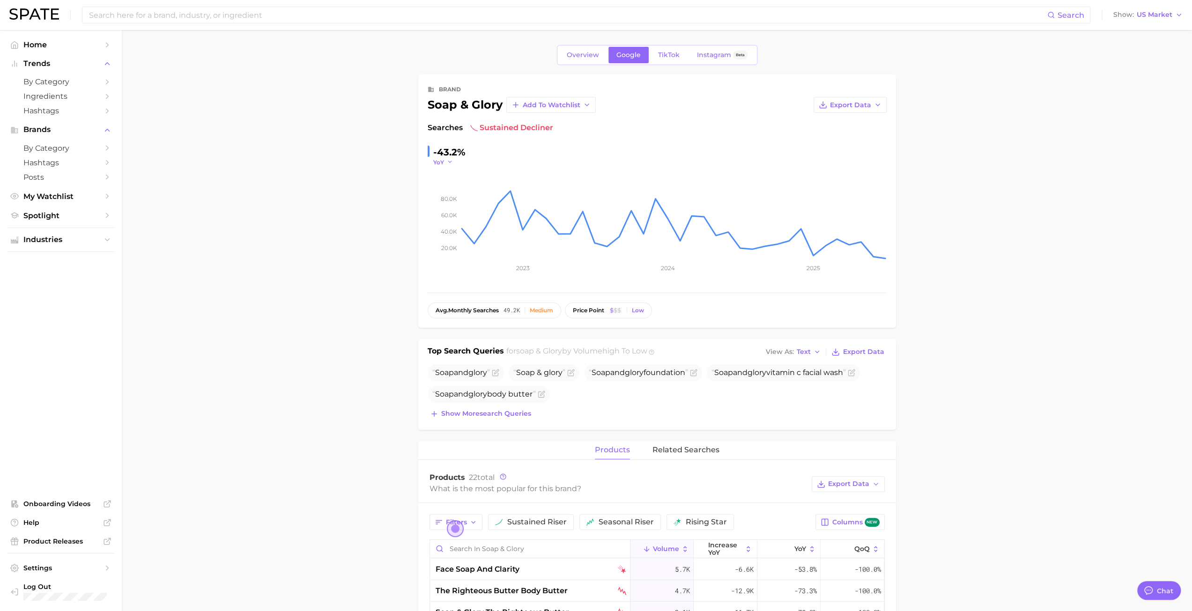
click at [452, 161] on icon "button" at bounding box center [450, 162] width 7 height 7
click at [388, 212] on button "MoM" at bounding box center [408, 209] width 103 height 17
click at [599, 55] on span "TikTok" at bounding box center [669, 55] width 22 height 8
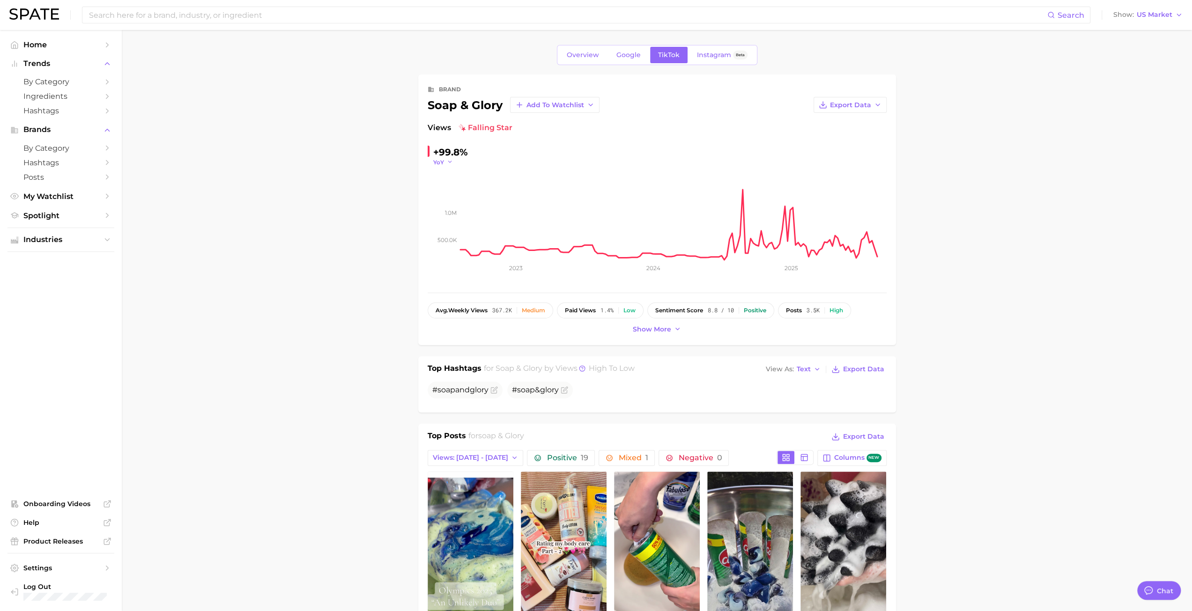
click at [447, 162] on icon "button" at bounding box center [450, 162] width 7 height 7
click at [409, 226] on button "WoW" at bounding box center [408, 226] width 103 height 17
click at [447, 163] on span "WoW" at bounding box center [441, 162] width 16 height 8
click at [369, 210] on span "MoM" at bounding box center [369, 209] width 16 height 8
click at [195, 11] on input at bounding box center [567, 15] width 959 height 16
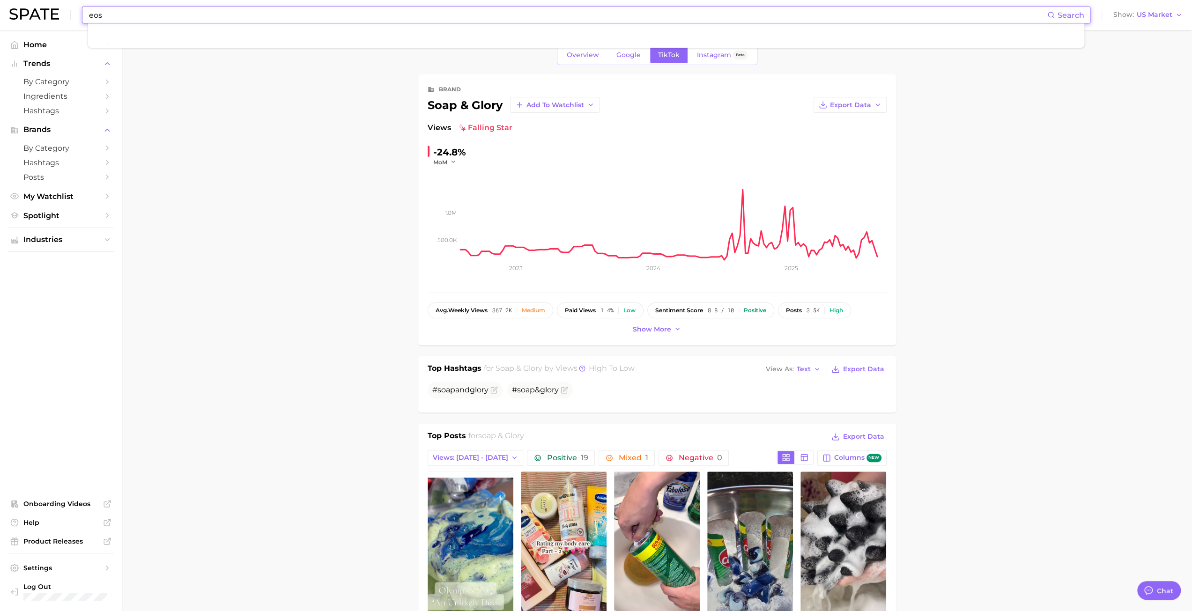
type input "eos"
click at [10, 14] on img at bounding box center [34, 13] width 50 height 11
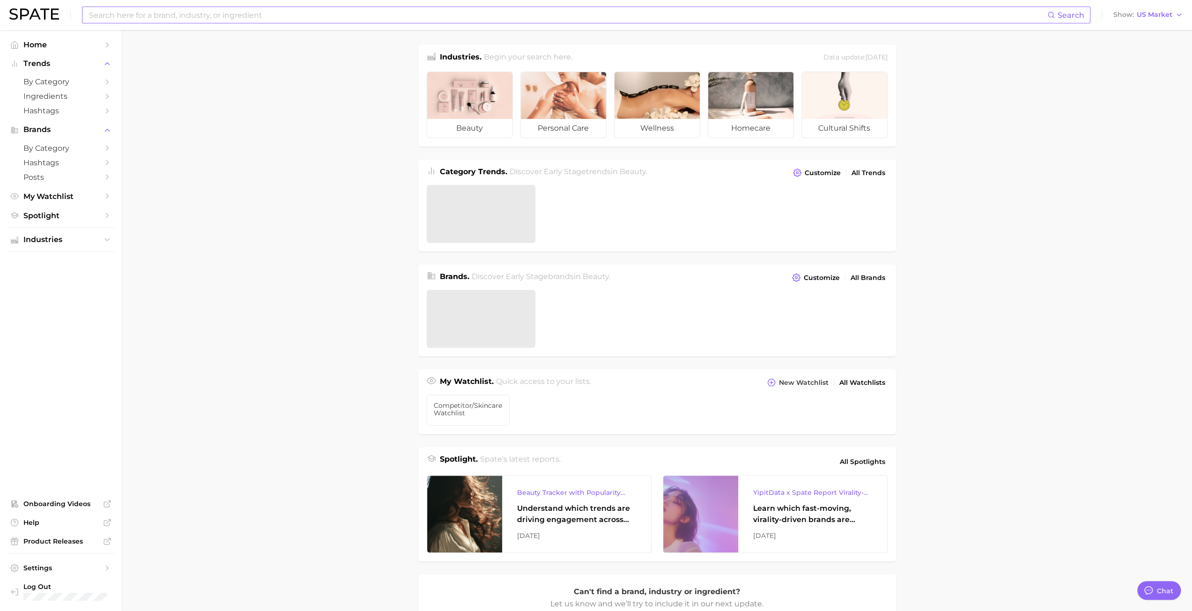
click at [103, 12] on input at bounding box center [567, 15] width 959 height 16
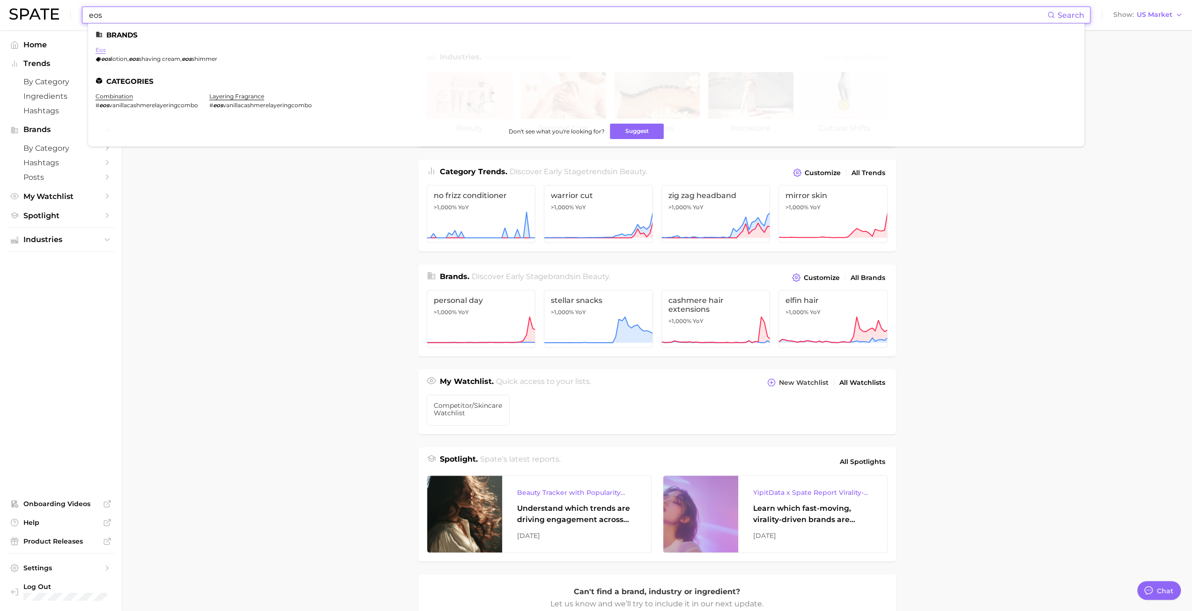
type input "eos"
click at [102, 52] on link "eos" at bounding box center [101, 49] width 10 height 7
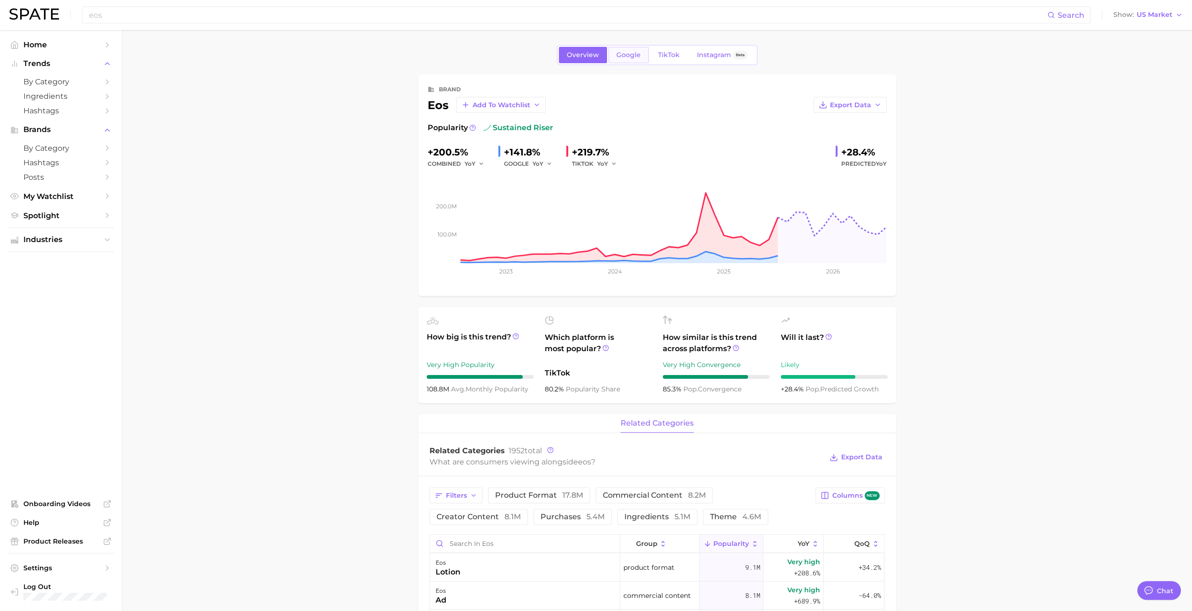
click at [599, 56] on span "Google" at bounding box center [629, 55] width 24 height 8
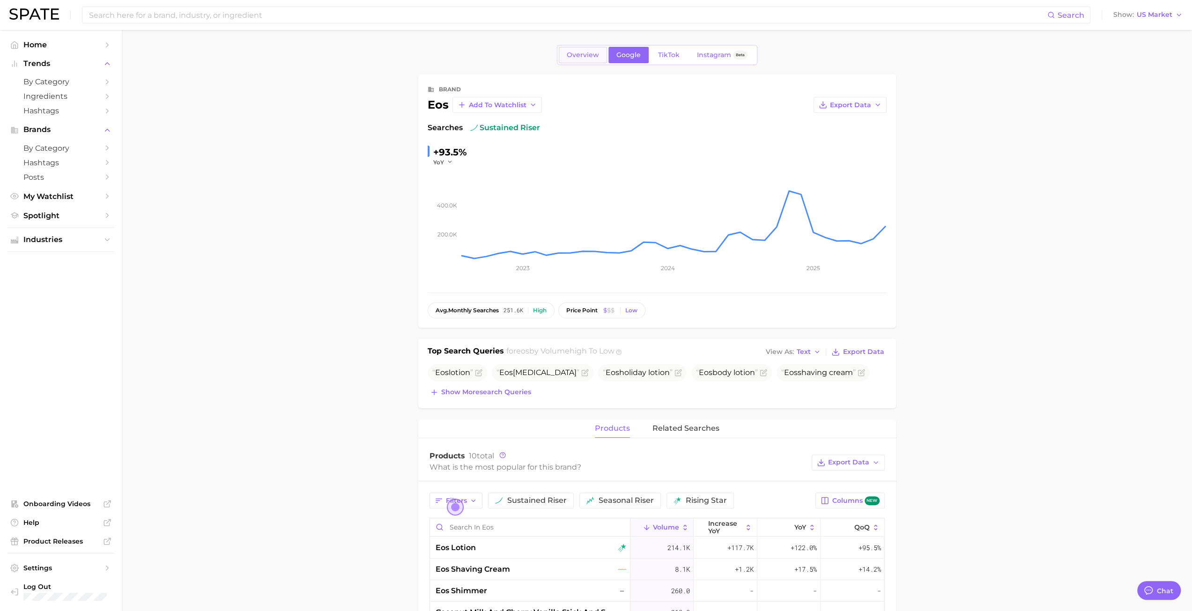
click at [574, 55] on span "Overview" at bounding box center [583, 55] width 32 height 8
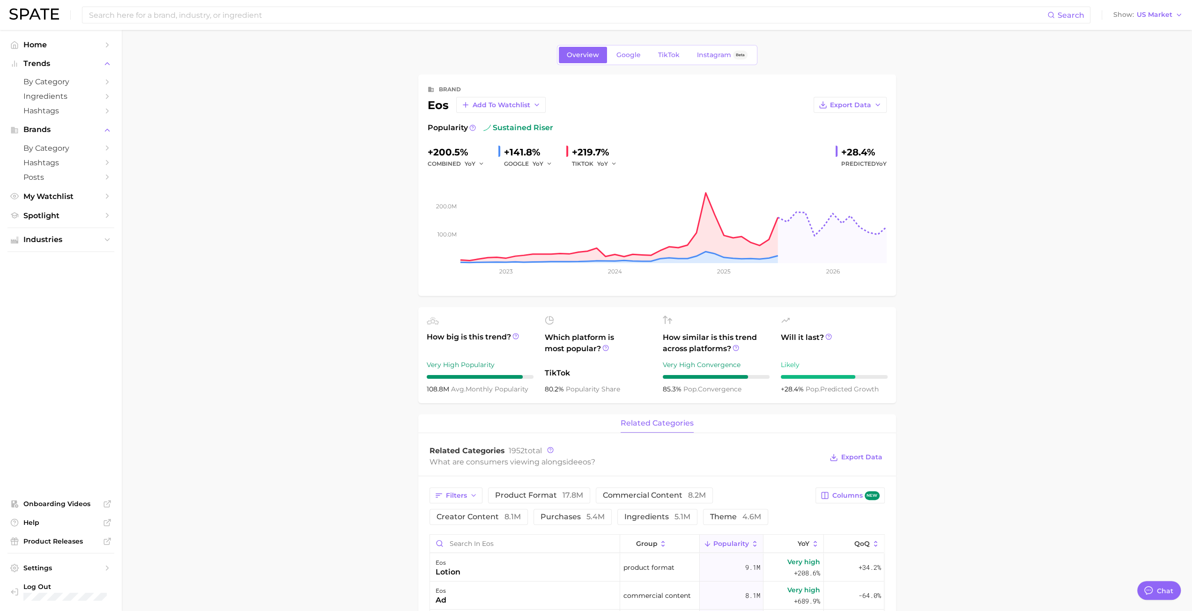
click at [453, 168] on div "combined YoY" at bounding box center [459, 163] width 63 height 11
click at [472, 168] on button "YoY" at bounding box center [475, 163] width 20 height 11
click at [422, 212] on button "MoM" at bounding box center [439, 212] width 103 height 17
click at [599, 47] on link "Google" at bounding box center [629, 55] width 40 height 16
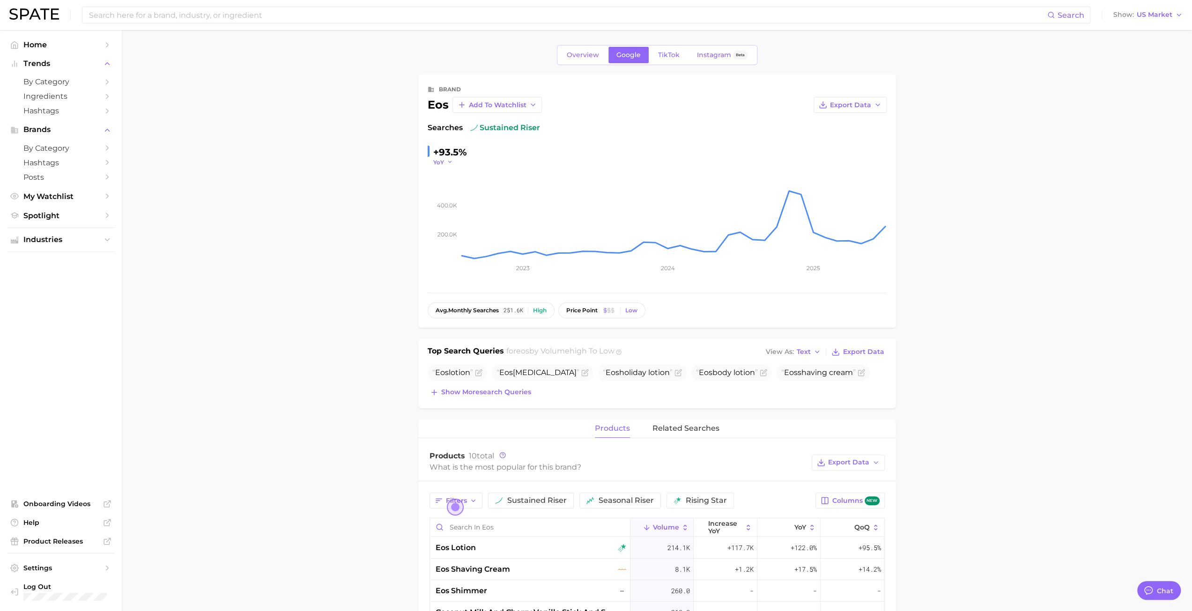
click at [442, 164] on span "YoY" at bounding box center [438, 162] width 11 height 8
click at [412, 207] on button "MoM" at bounding box center [408, 209] width 103 height 17
click at [599, 52] on span "TikTok" at bounding box center [669, 55] width 22 height 8
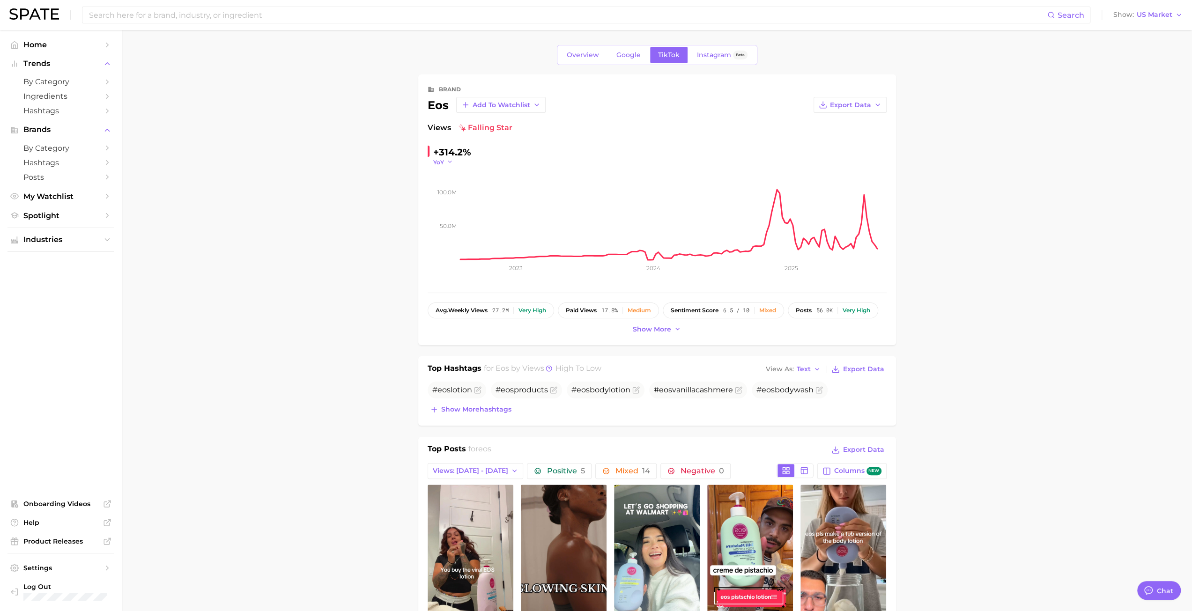
click at [449, 164] on icon "button" at bounding box center [450, 162] width 7 height 7
click at [401, 215] on button "MoM" at bounding box center [408, 209] width 103 height 17
click at [264, 11] on input at bounding box center [567, 15] width 959 height 16
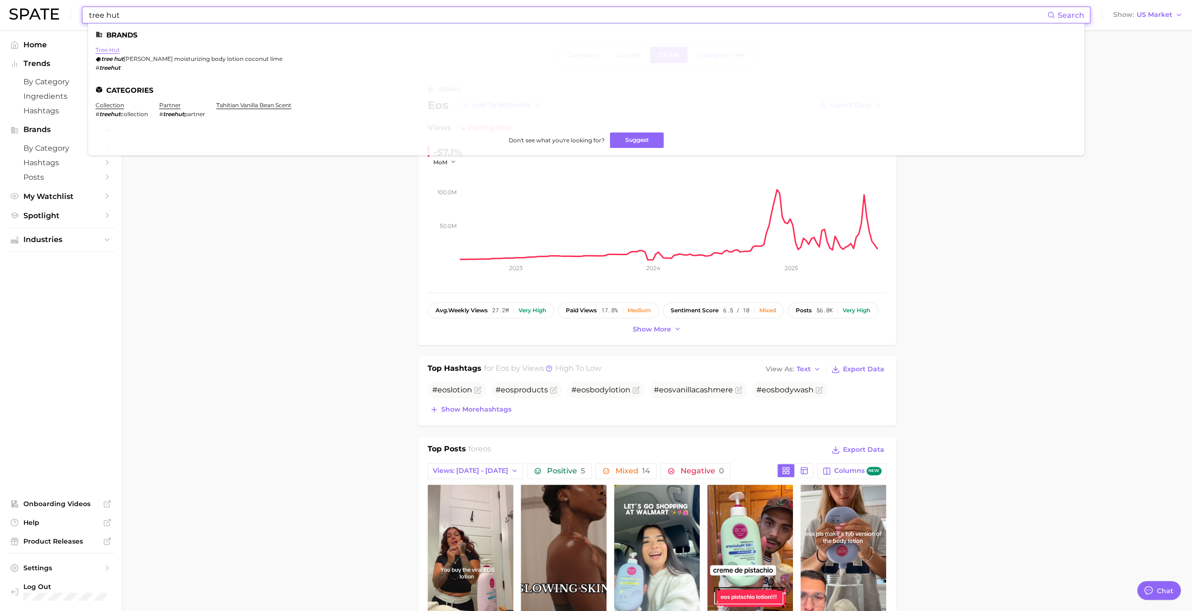
type input "tree hut"
click at [109, 53] on link "tree hut" at bounding box center [108, 49] width 24 height 7
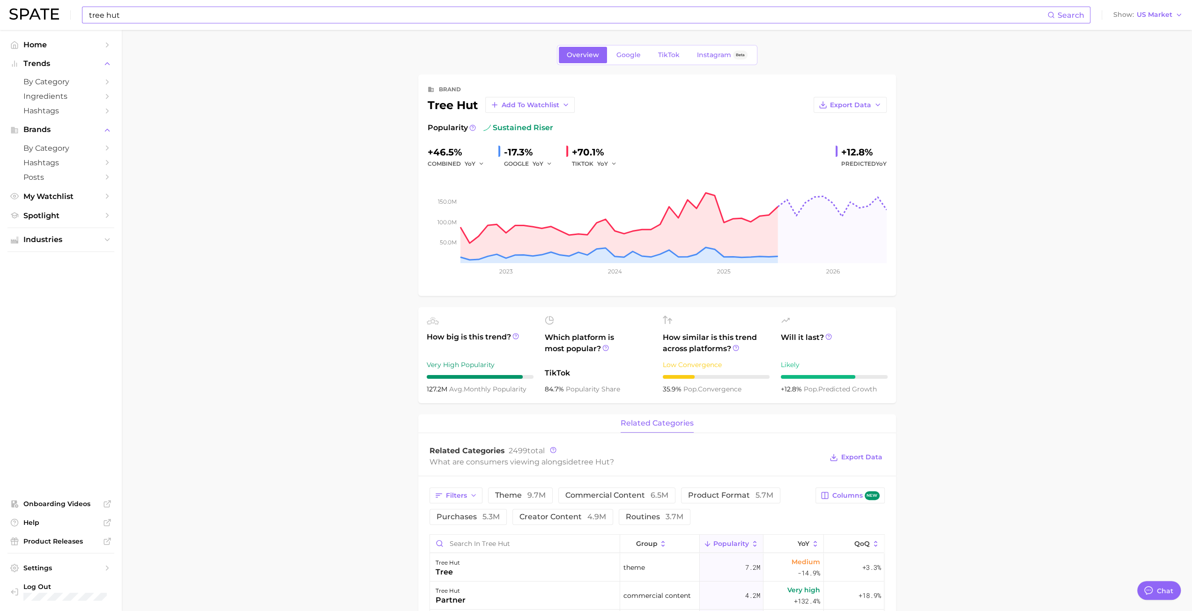
click at [462, 162] on div "combined YoY" at bounding box center [459, 163] width 63 height 11
click at [468, 163] on span "YoY" at bounding box center [470, 164] width 11 height 8
click at [413, 212] on button "MoM" at bounding box center [439, 212] width 103 height 17
click at [599, 56] on link "Google" at bounding box center [629, 55] width 40 height 16
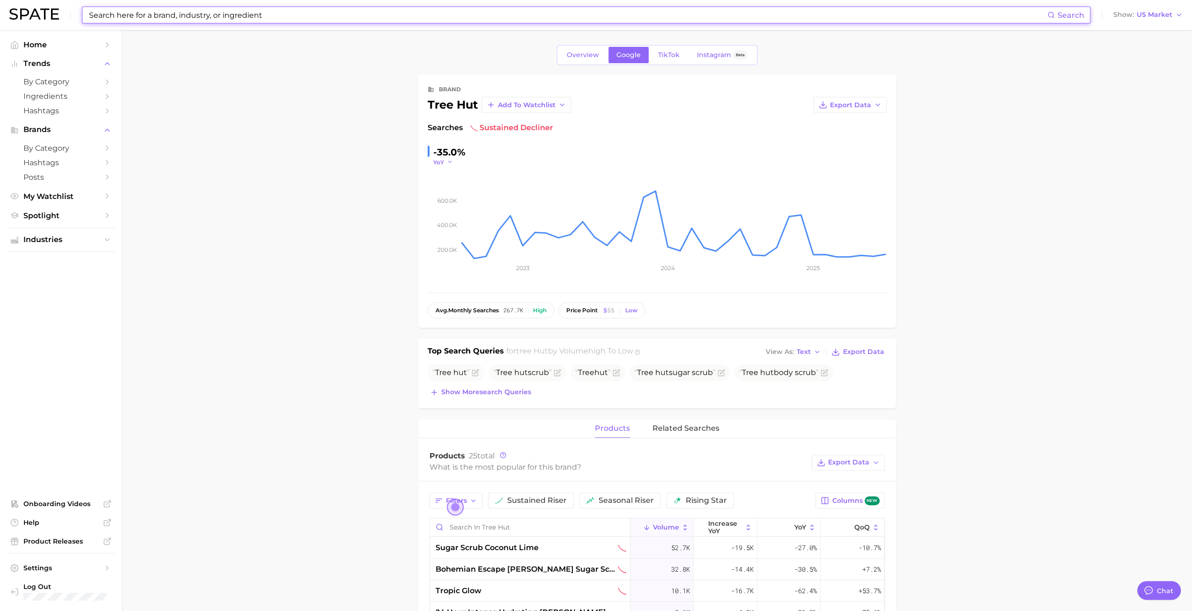
click at [435, 161] on span "YoY" at bounding box center [438, 162] width 11 height 8
click at [406, 212] on button "MoM" at bounding box center [408, 209] width 103 height 17
click at [599, 59] on link "TikTok" at bounding box center [668, 55] width 37 height 16
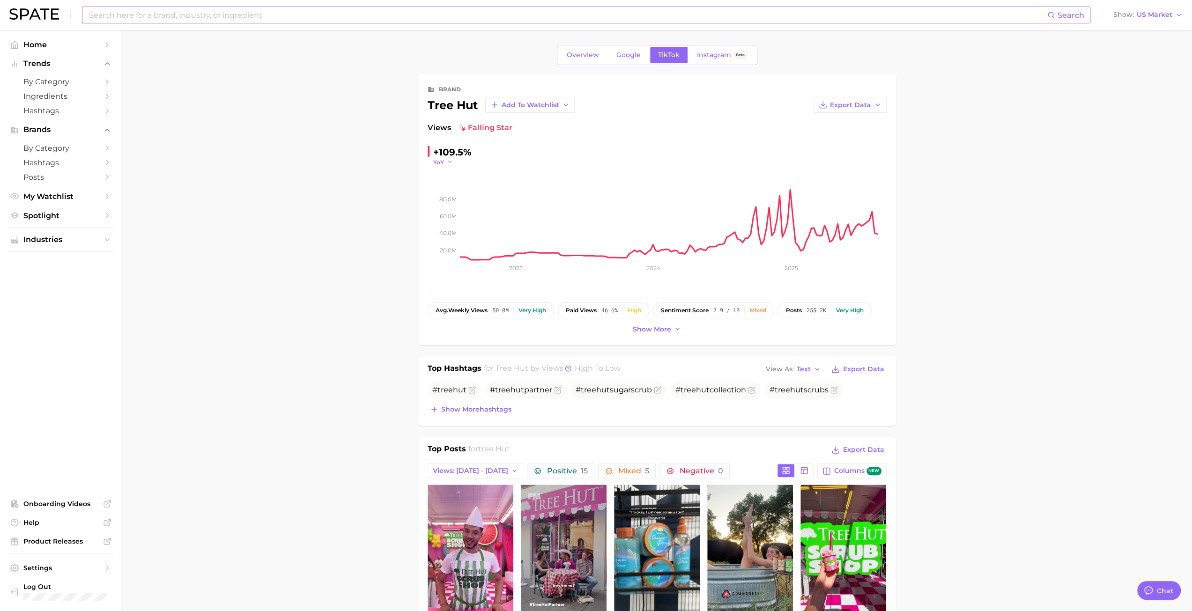
click at [441, 164] on span "YoY" at bounding box center [438, 162] width 11 height 8
click at [397, 213] on button "MoM" at bounding box center [408, 209] width 103 height 17
click at [169, 20] on input at bounding box center [567, 15] width 959 height 16
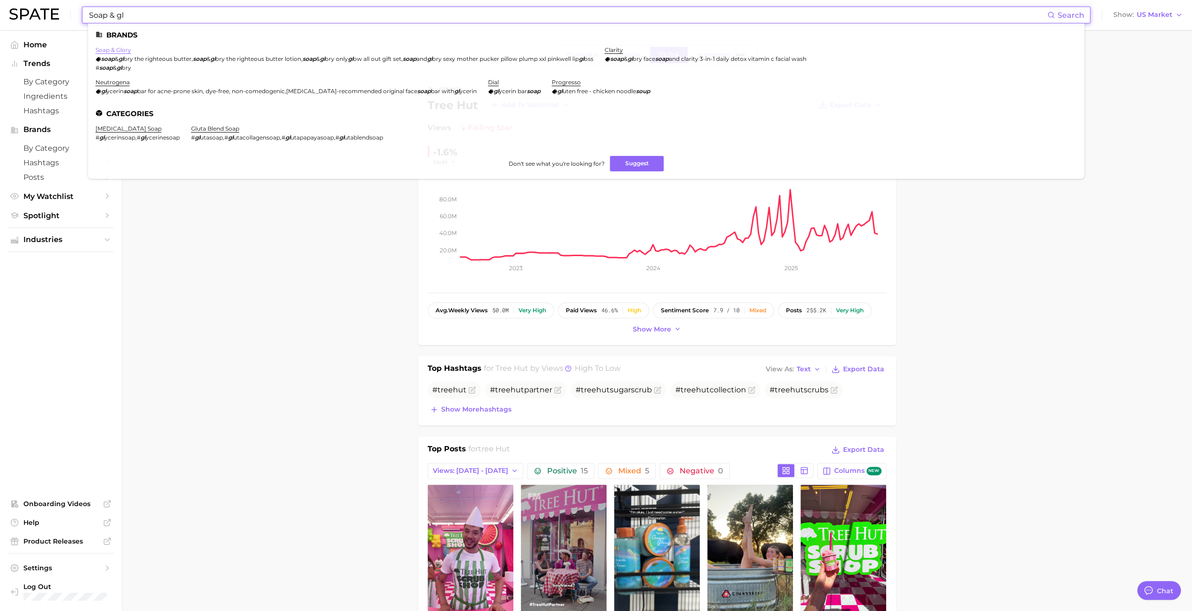
type input "Soap & gl"
click at [122, 47] on link "soap & glory" at bounding box center [114, 49] width 36 height 7
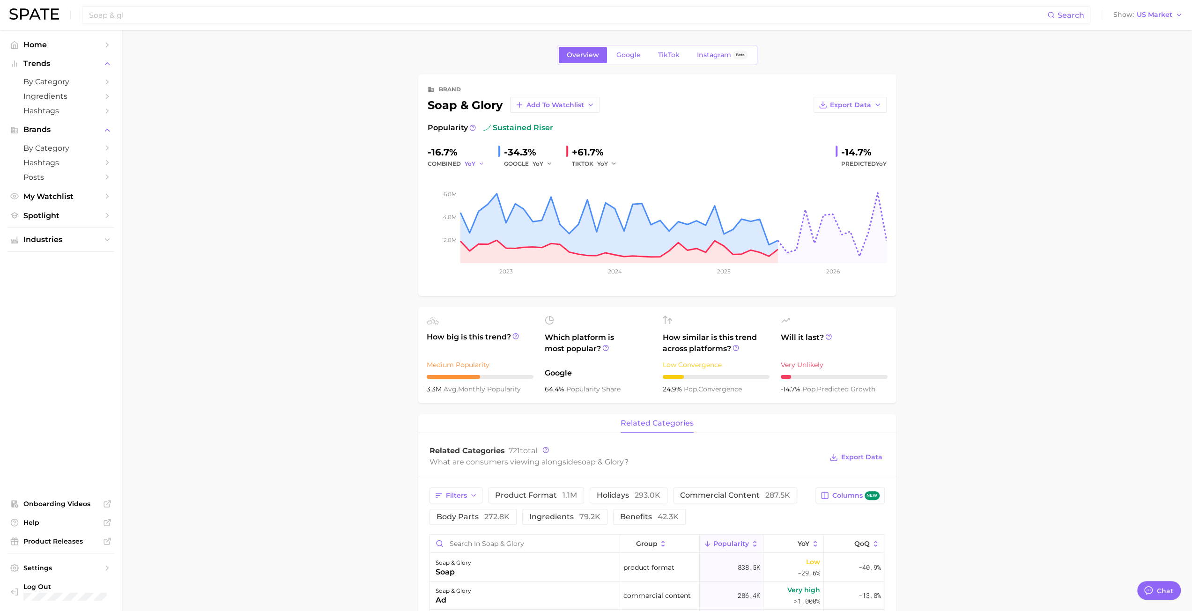
click at [468, 163] on span "YoY" at bounding box center [470, 164] width 11 height 8
click at [446, 210] on button "MoM" at bounding box center [439, 212] width 103 height 17
click at [599, 54] on span "Google" at bounding box center [629, 55] width 24 height 8
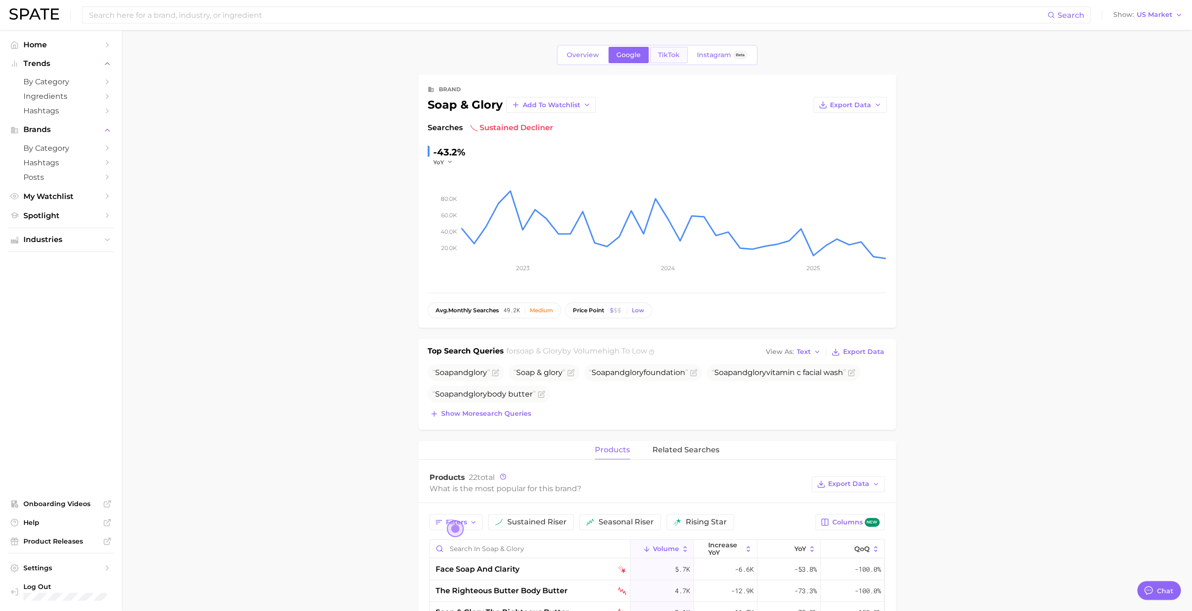
click at [599, 55] on span "TikTok" at bounding box center [669, 55] width 22 height 8
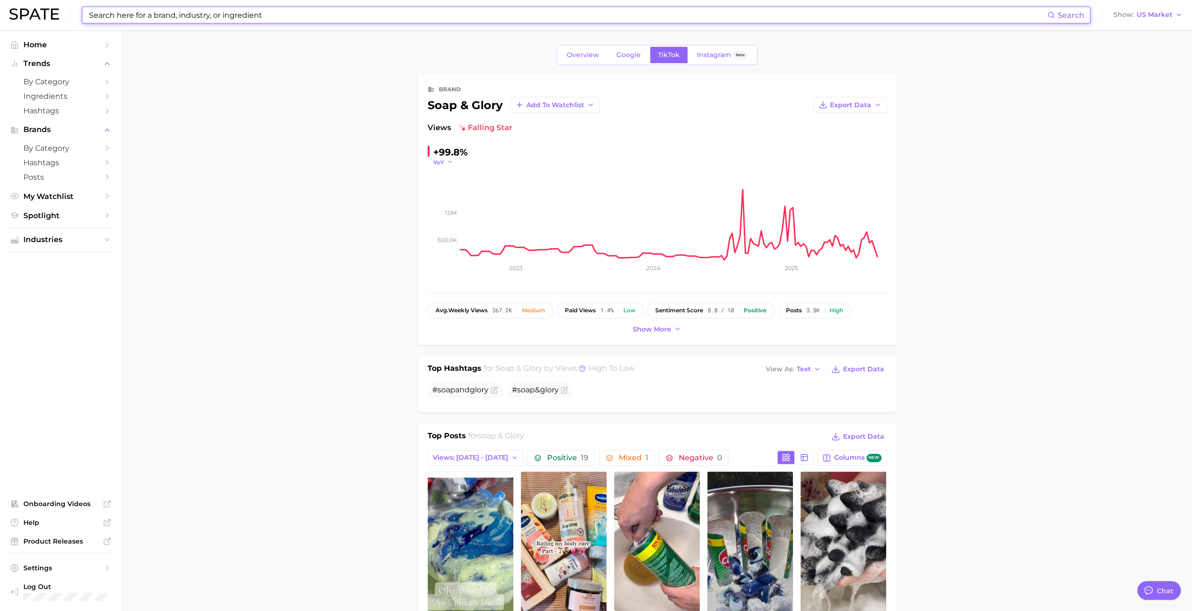
click at [439, 162] on span "YoY" at bounding box center [438, 162] width 11 height 8
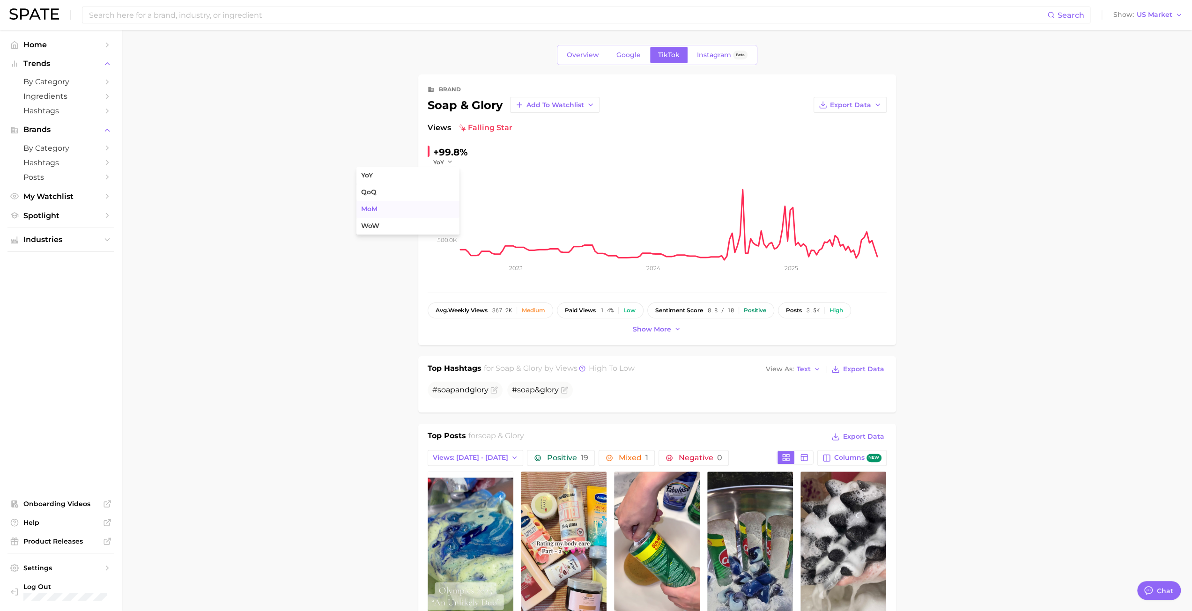
click at [400, 210] on button "MoM" at bounding box center [408, 209] width 103 height 17
click at [599, 54] on span "Google" at bounding box center [629, 55] width 24 height 8
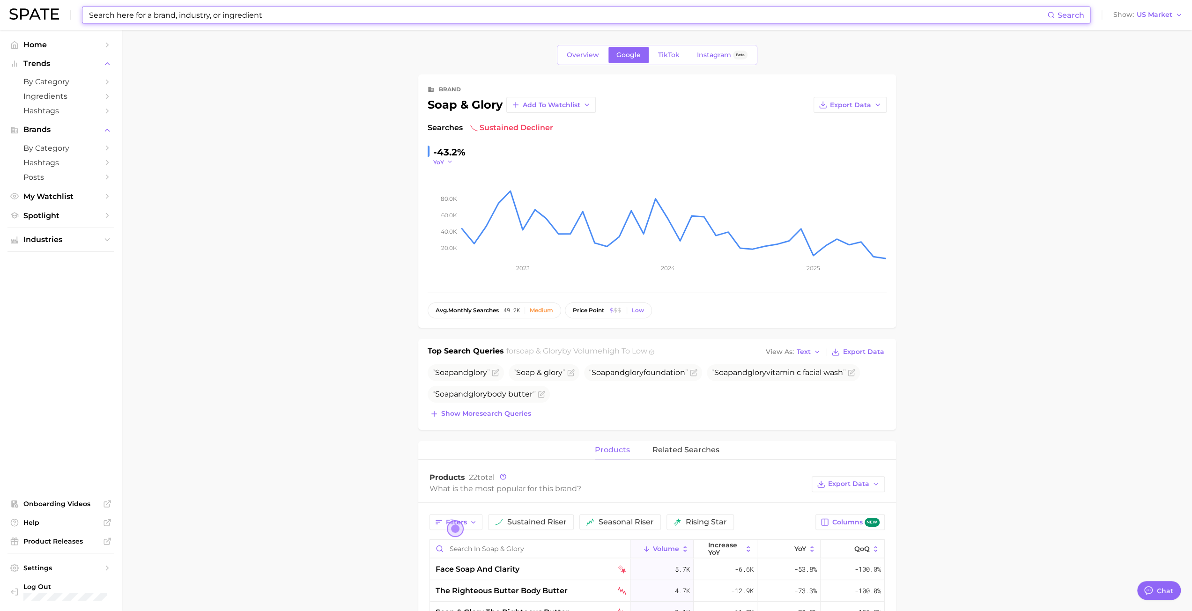
click at [446, 166] on icon "20.0k 40.0k 60.0k 80.0k 2023 2024 2025" at bounding box center [657, 224] width 459 height 117
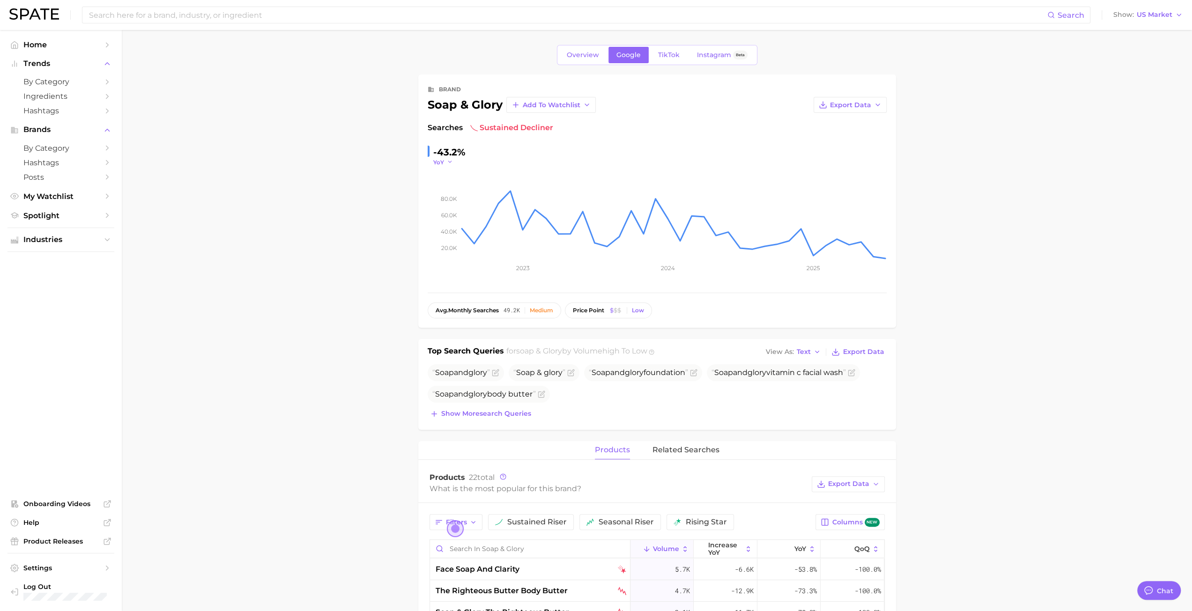
click at [446, 162] on button "YoY" at bounding box center [443, 162] width 20 height 8
click at [394, 204] on button "MoM" at bounding box center [408, 209] width 103 height 17
click at [586, 62] on div "Overview Google TikTok Instagram Beta" at bounding box center [657, 55] width 201 height 20
click at [583, 58] on span "Overview" at bounding box center [583, 55] width 32 height 8
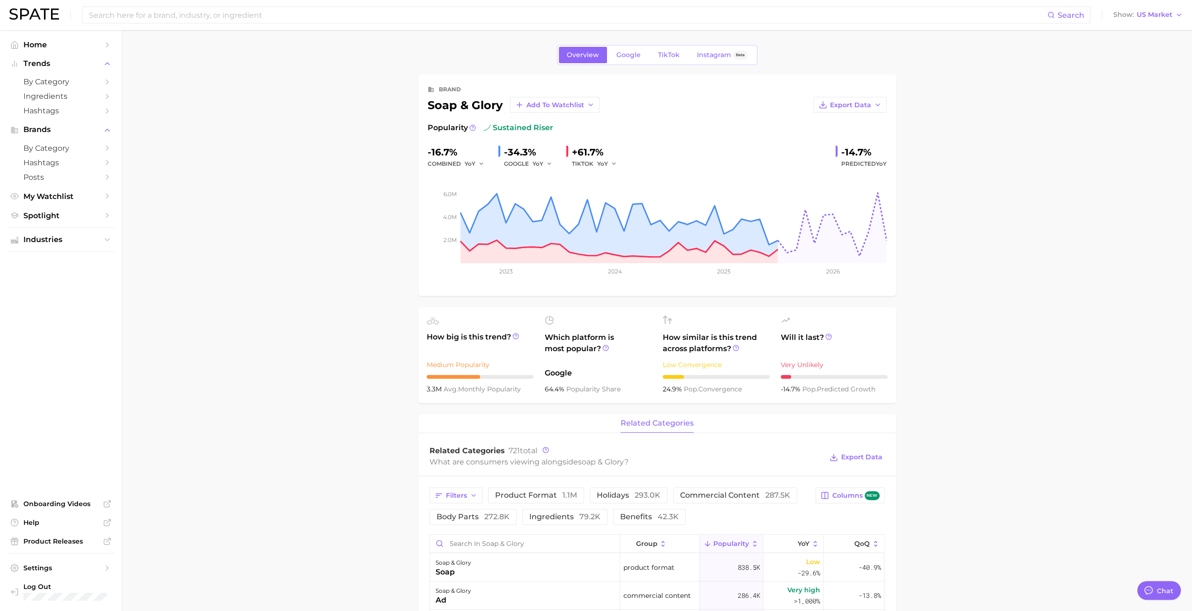
click at [461, 164] on div "combined YoY" at bounding box center [459, 163] width 63 height 11
click at [463, 163] on div "combined YoY" at bounding box center [459, 163] width 63 height 11
click at [481, 163] on icon "button" at bounding box center [481, 164] width 7 height 7
click at [426, 211] on button "MoM" at bounding box center [439, 212] width 103 height 17
click at [599, 54] on span "Google" at bounding box center [629, 55] width 24 height 8
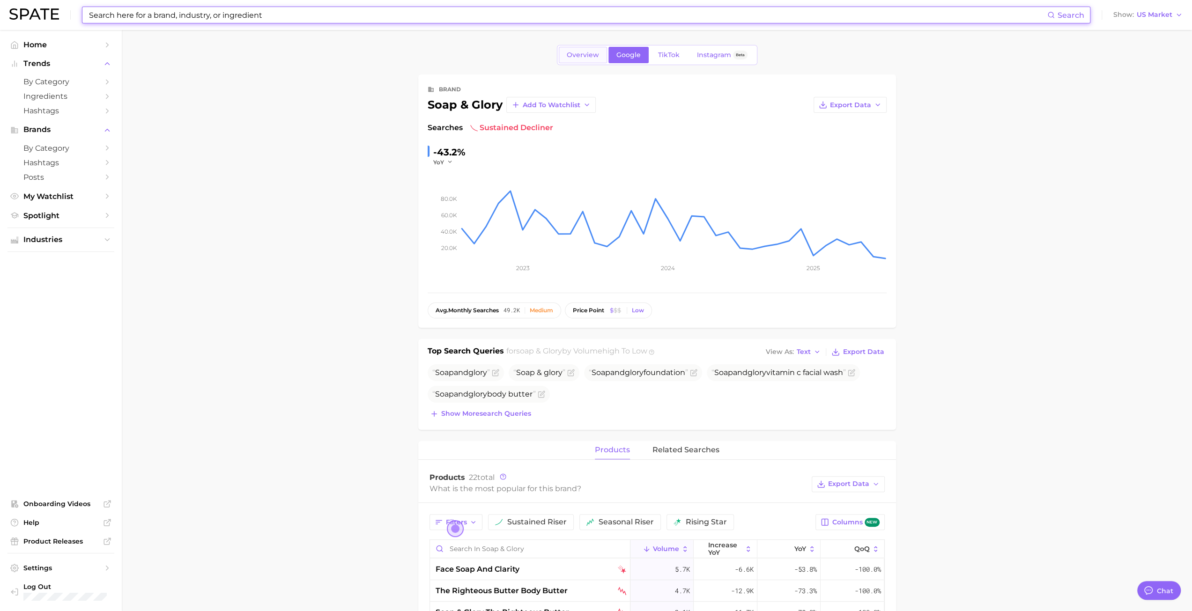
click at [591, 48] on link "Overview" at bounding box center [583, 55] width 48 height 16
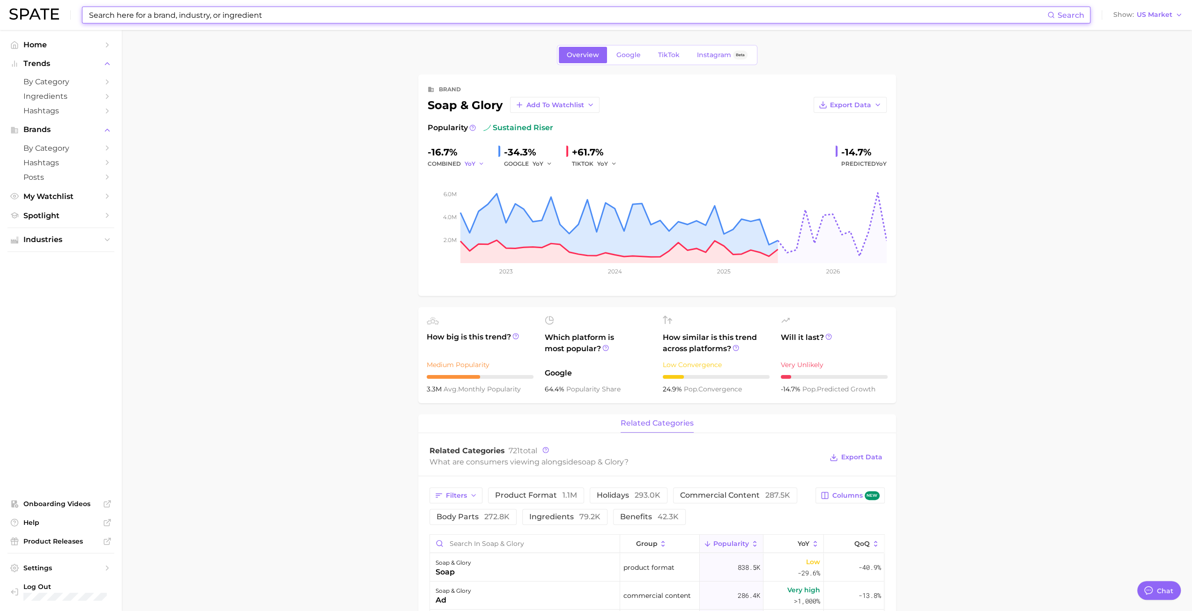
click at [472, 163] on span "YoY" at bounding box center [470, 164] width 11 height 8
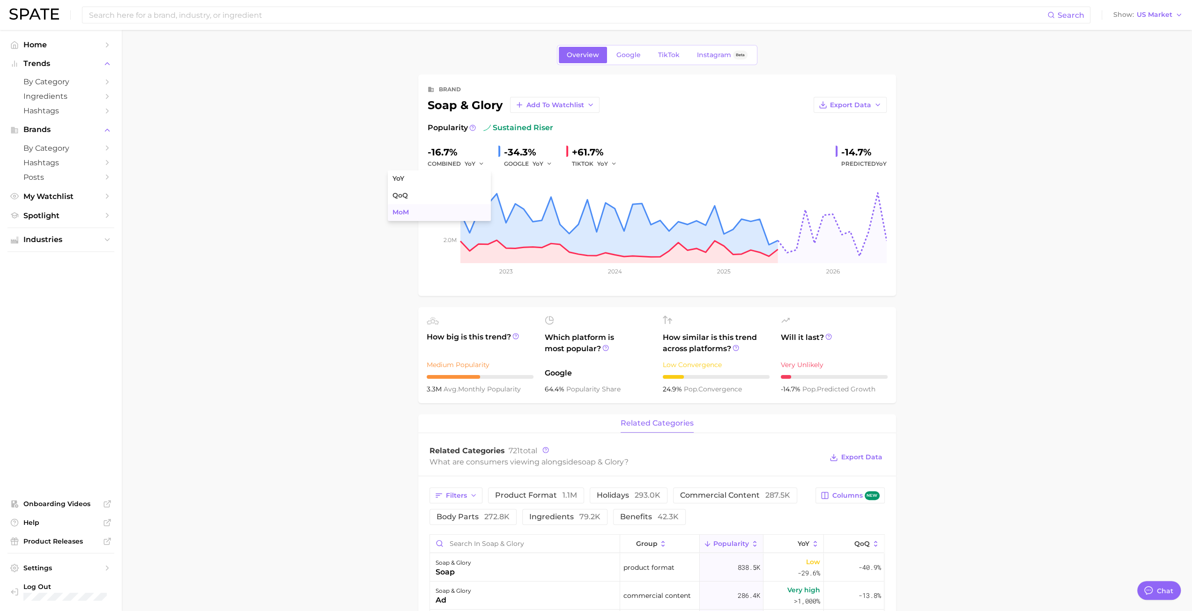
click at [435, 210] on button "MoM" at bounding box center [439, 212] width 103 height 17
click at [540, 165] on span "YoY" at bounding box center [538, 164] width 11 height 8
click at [521, 210] on button "MoM" at bounding box center [507, 212] width 103 height 17
click at [586, 164] on div "TIKTOK YoY" at bounding box center [598, 163] width 52 height 11
click at [599, 163] on span "YoY" at bounding box center [602, 164] width 11 height 8
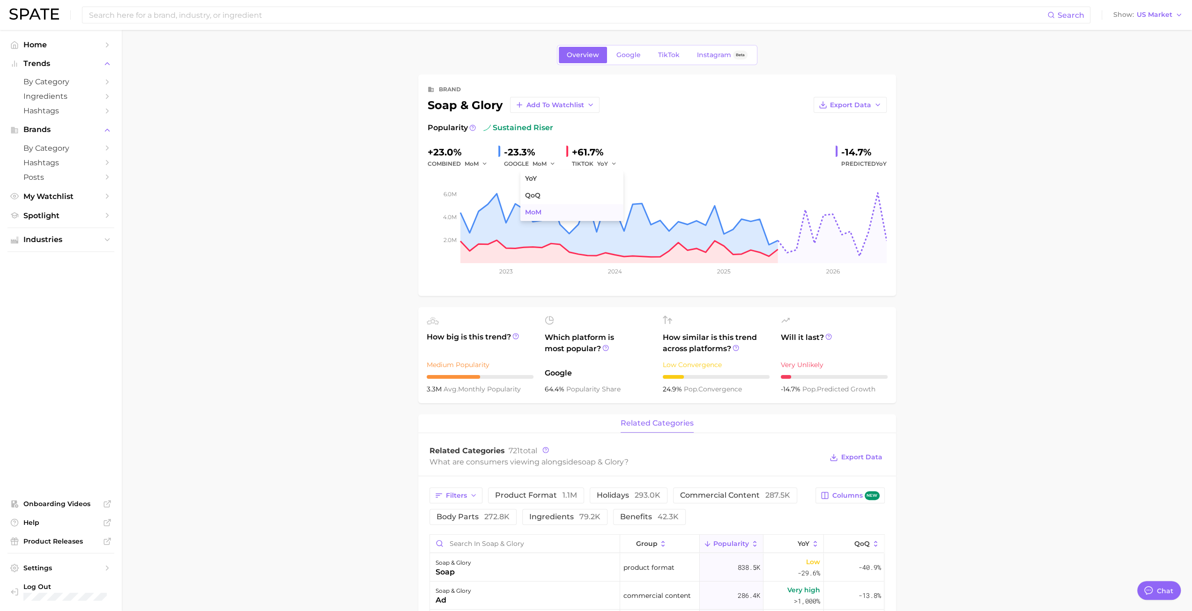
click at [580, 209] on button "MoM" at bounding box center [571, 212] width 103 height 17
click at [565, 105] on span "Add to Watchlist" at bounding box center [556, 105] width 58 height 8
click at [583, 125] on button "New Watchlist" at bounding box center [561, 122] width 103 height 17
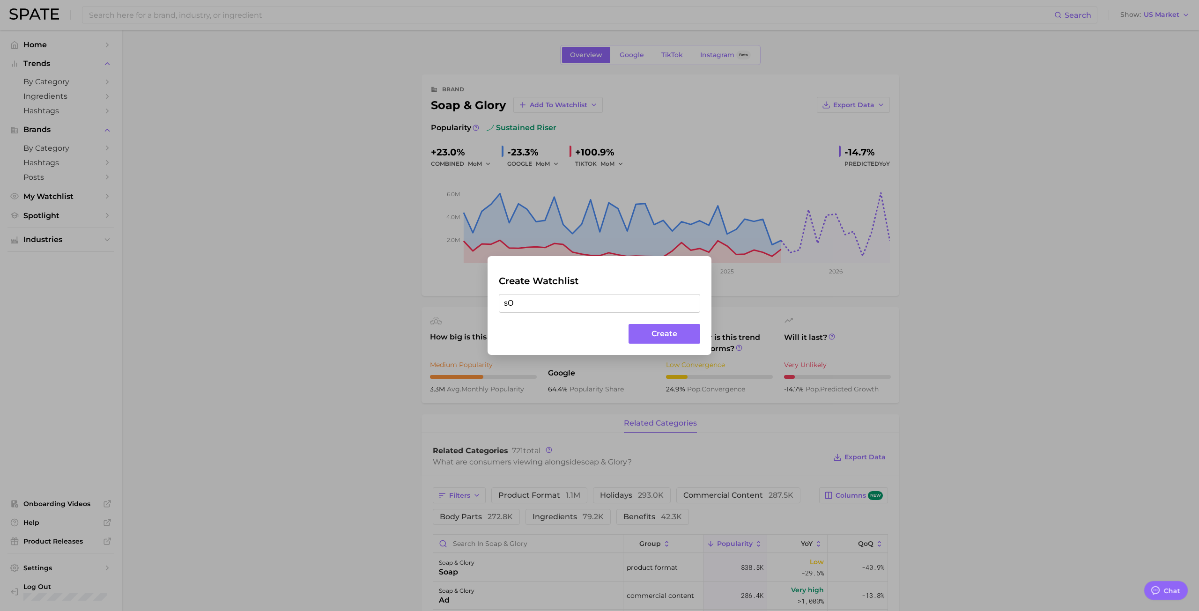
type input "s"
type input "Soap & Glory"
click at [599, 311] on button "Create" at bounding box center [665, 334] width 72 height 20
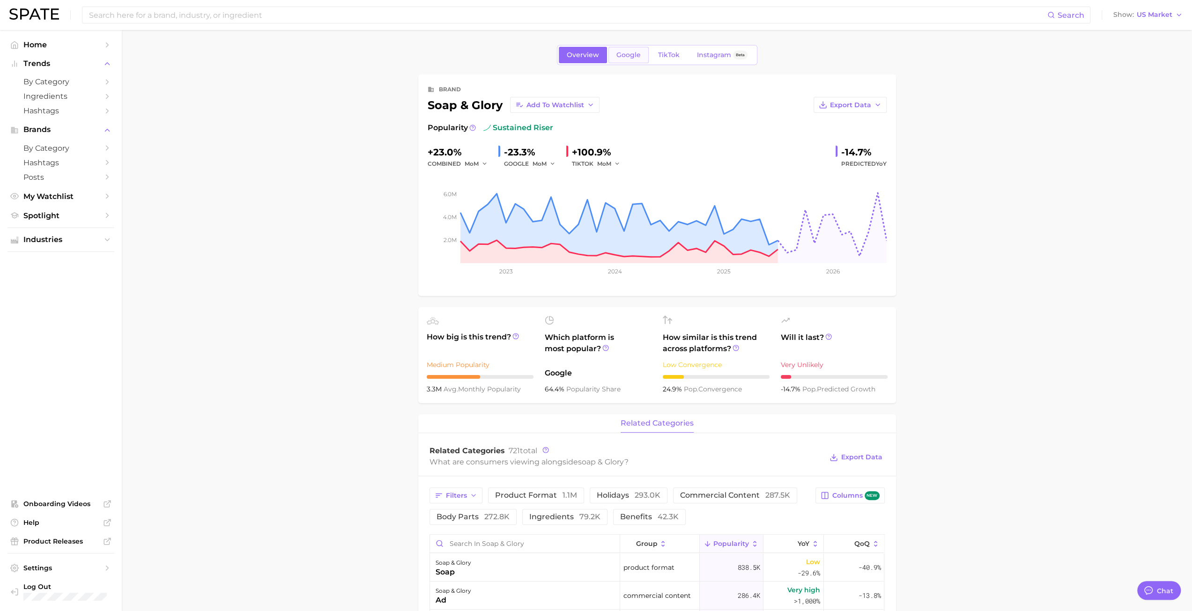
click at [599, 50] on link "Google" at bounding box center [629, 55] width 40 height 16
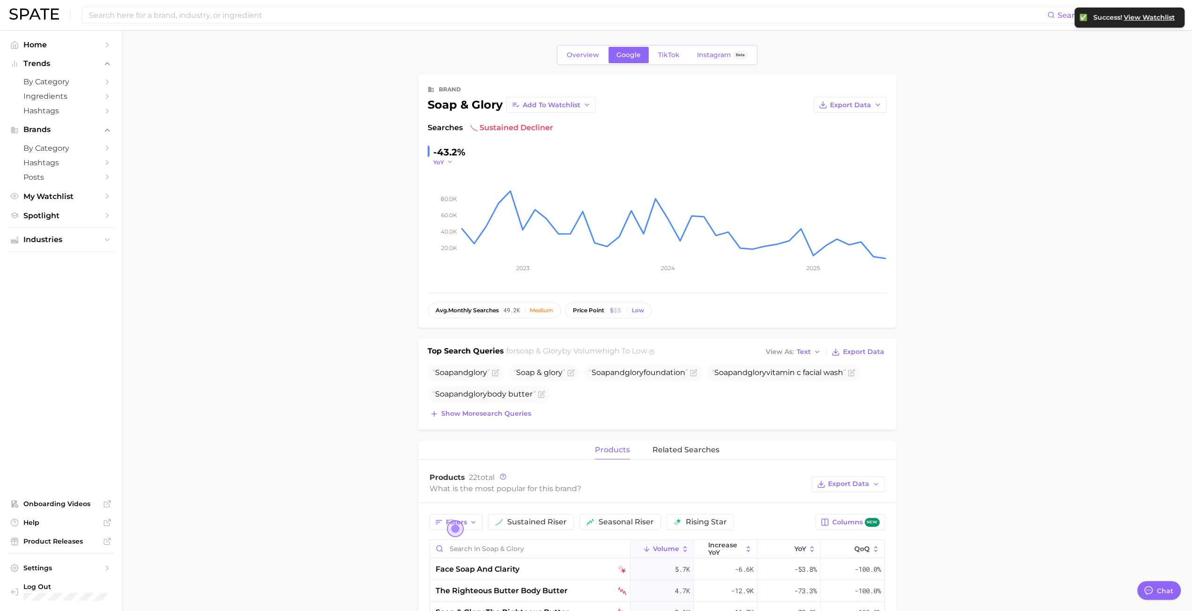
click at [444, 163] on button "YoY" at bounding box center [443, 162] width 20 height 8
click at [422, 208] on button "MoM" at bounding box center [408, 209] width 103 height 17
click at [599, 199] on main "Overview Google TikTok Instagram Beta brand soap & glory Add to Watchlist Expor…" at bounding box center [657, 561] width 1071 height 1062
click at [599, 54] on link "Overview" at bounding box center [583, 55] width 48 height 16
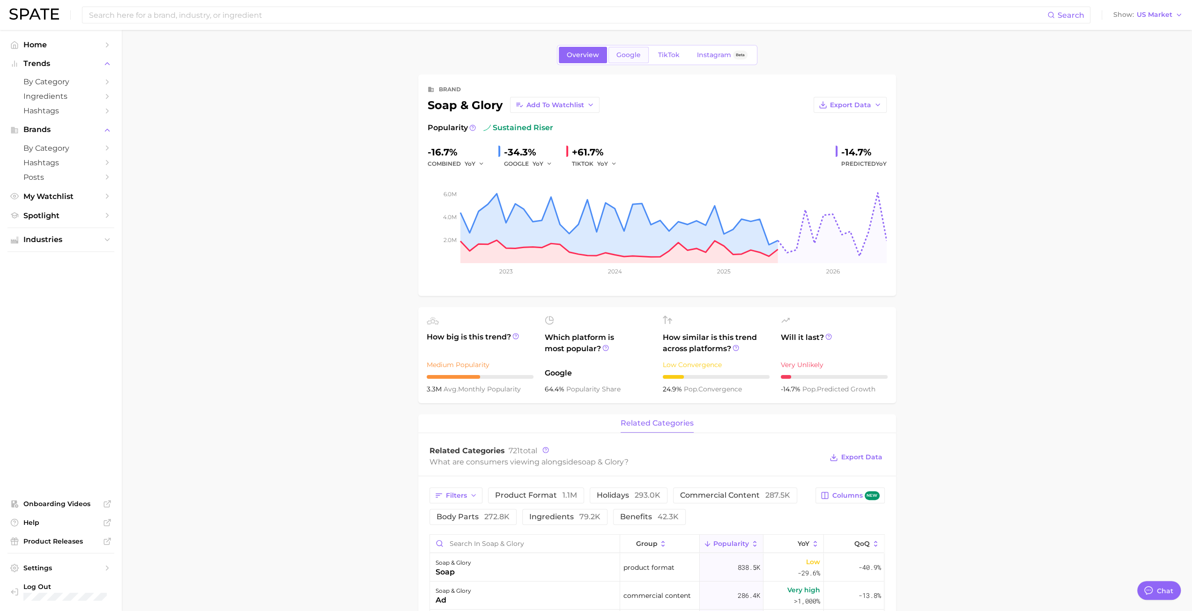
click at [599, 50] on link "Google" at bounding box center [629, 55] width 40 height 16
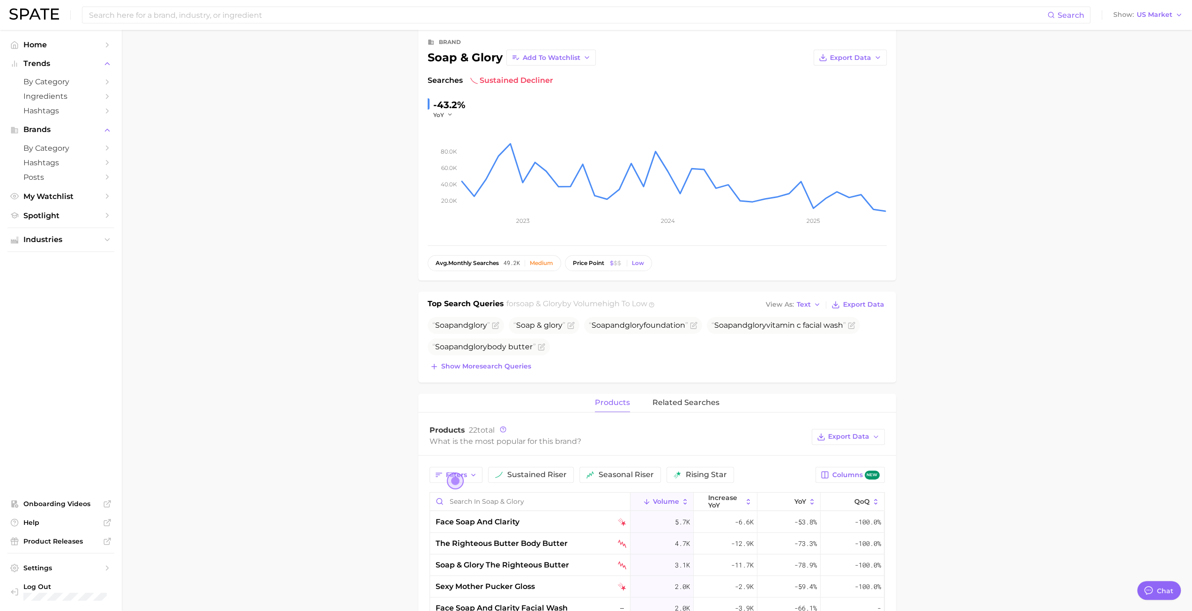
scroll to position [94, 0]
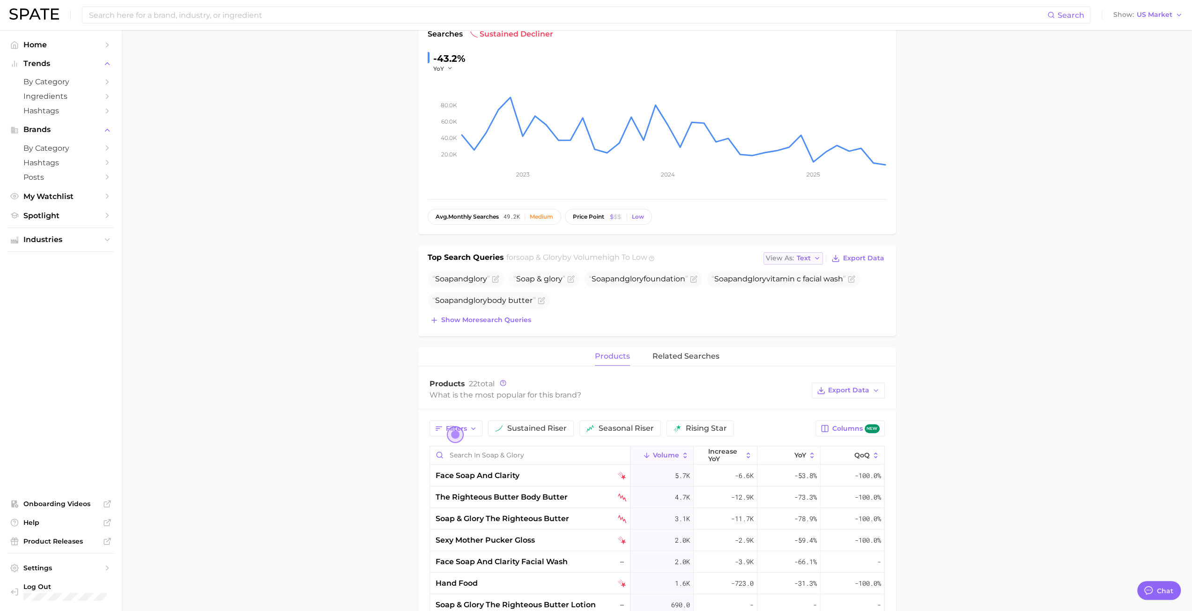
click at [599, 258] on icon "button" at bounding box center [817, 258] width 7 height 7
click at [599, 290] on button "Table" at bounding box center [815, 291] width 103 height 17
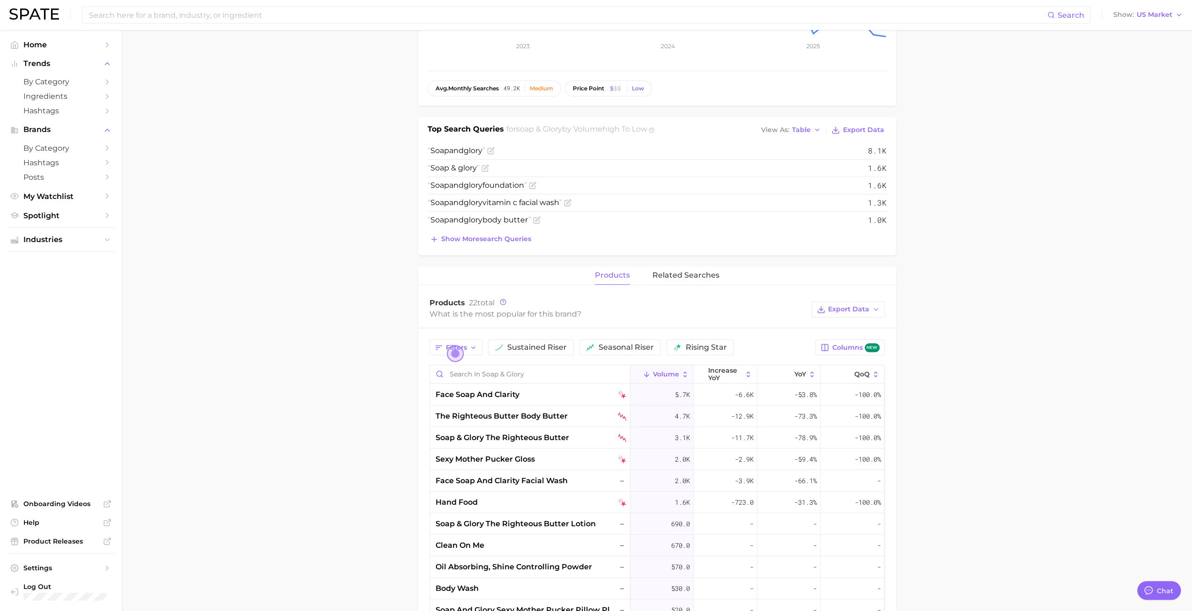
scroll to position [234, 0]
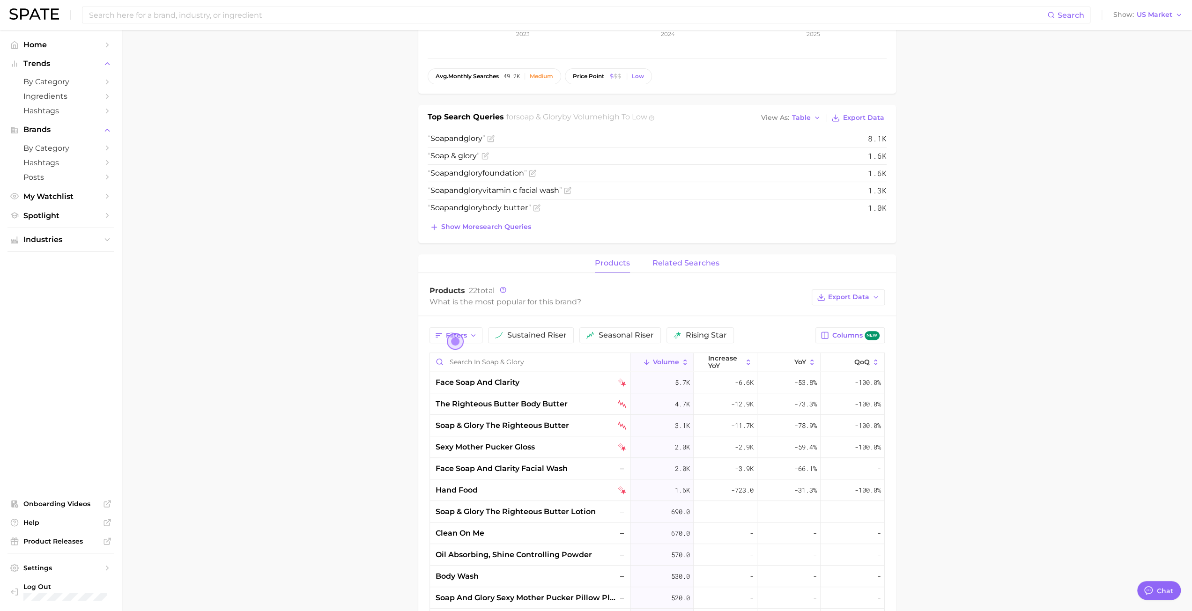
click at [599, 265] on span "related searches" at bounding box center [686, 263] width 67 height 8
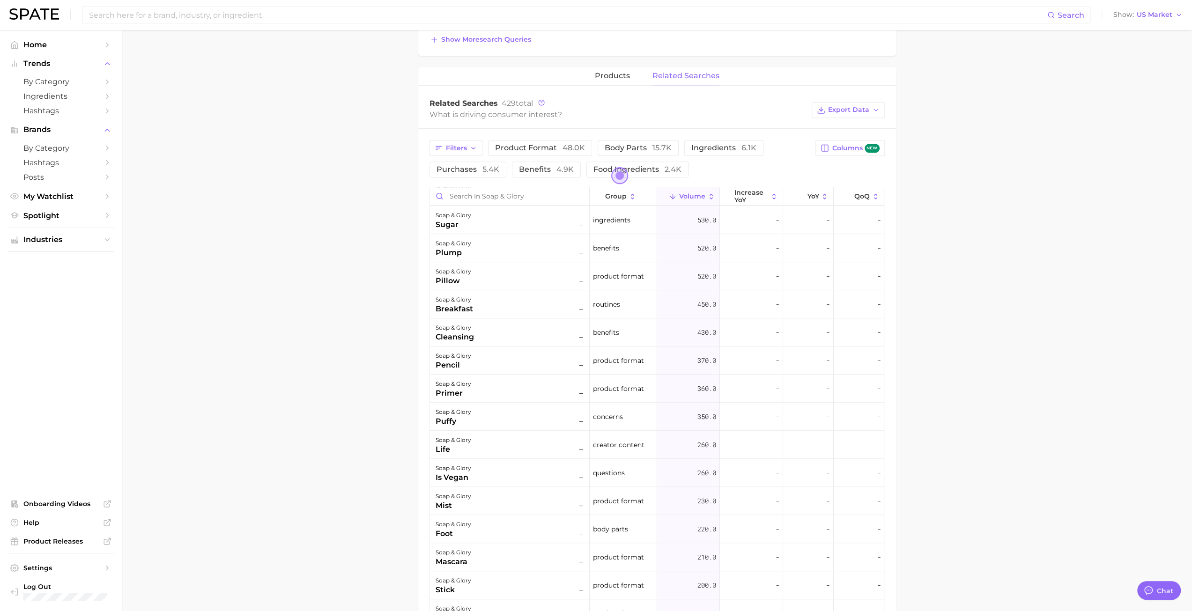
scroll to position [0, 0]
click at [599, 199] on button "QoQ" at bounding box center [859, 196] width 51 height 18
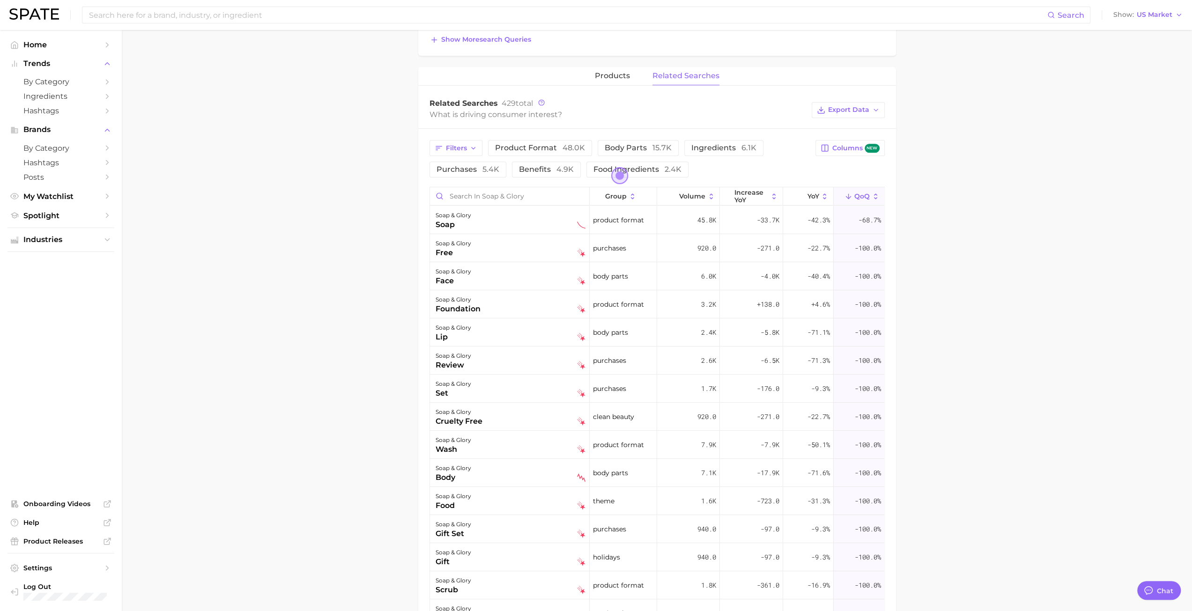
click at [599, 196] on polyline at bounding box center [848, 197] width 5 height 2
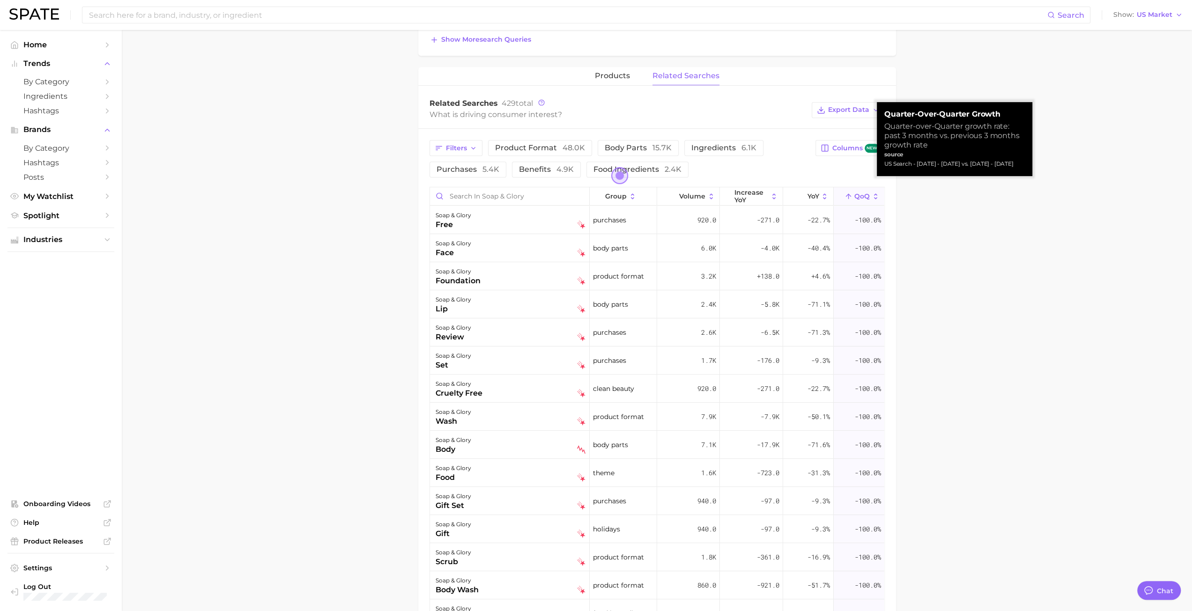
click at [599, 195] on icon at bounding box center [849, 197] width 8 height 8
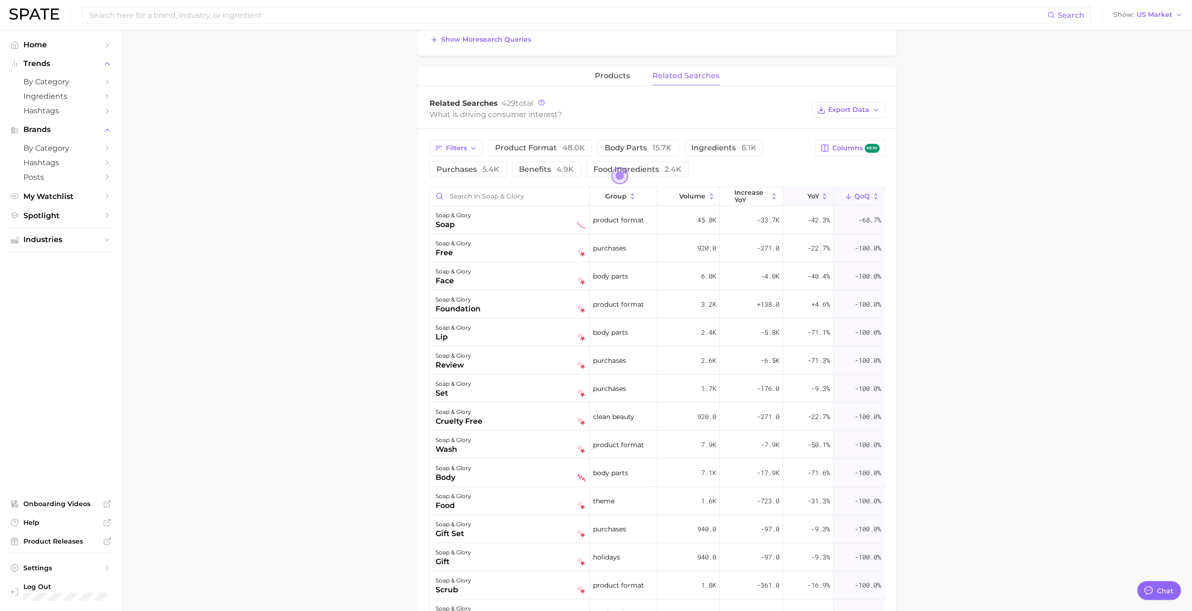
click at [599, 197] on span "YoY" at bounding box center [813, 196] width 12 height 7
click at [599, 259] on main "Overview Google TikTok Instagram Beta brand soap & glory Add to Watchlist Expor…" at bounding box center [657, 232] width 1071 height 1248
click at [599, 197] on span "increase YoY" at bounding box center [751, 196] width 34 height 15
click at [599, 270] on main "Overview Google TikTok Instagram Beta brand soap & glory Add to Watchlist Expor…" at bounding box center [657, 232] width 1071 height 1248
click at [599, 197] on span "Volume" at bounding box center [692, 196] width 26 height 7
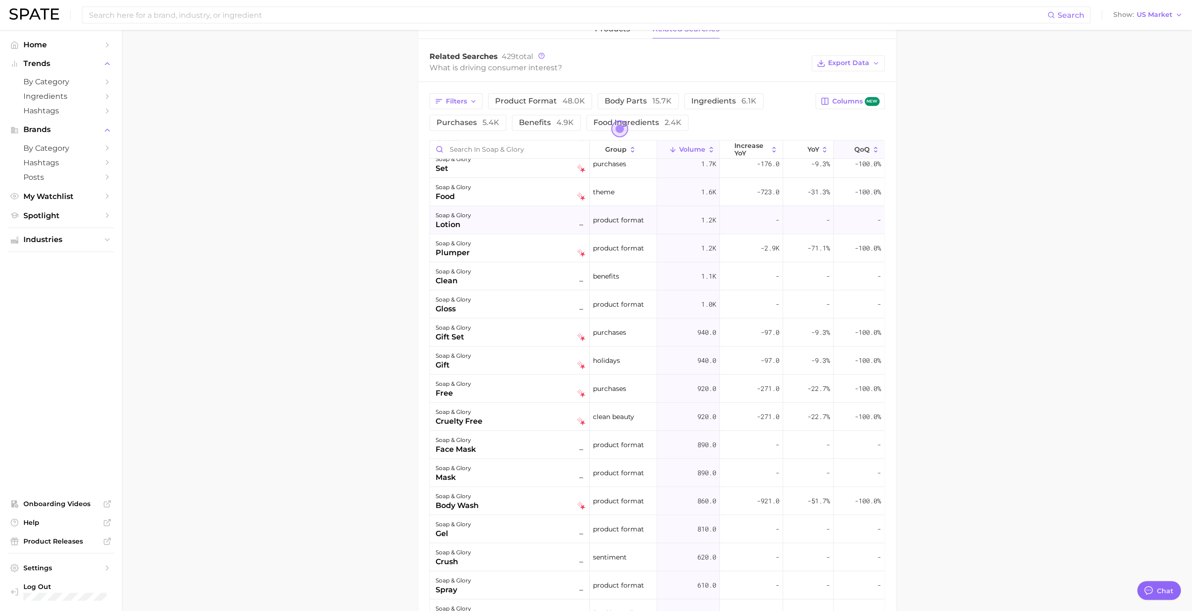
scroll to position [422, 0]
